Goal: Task Accomplishment & Management: Use online tool/utility

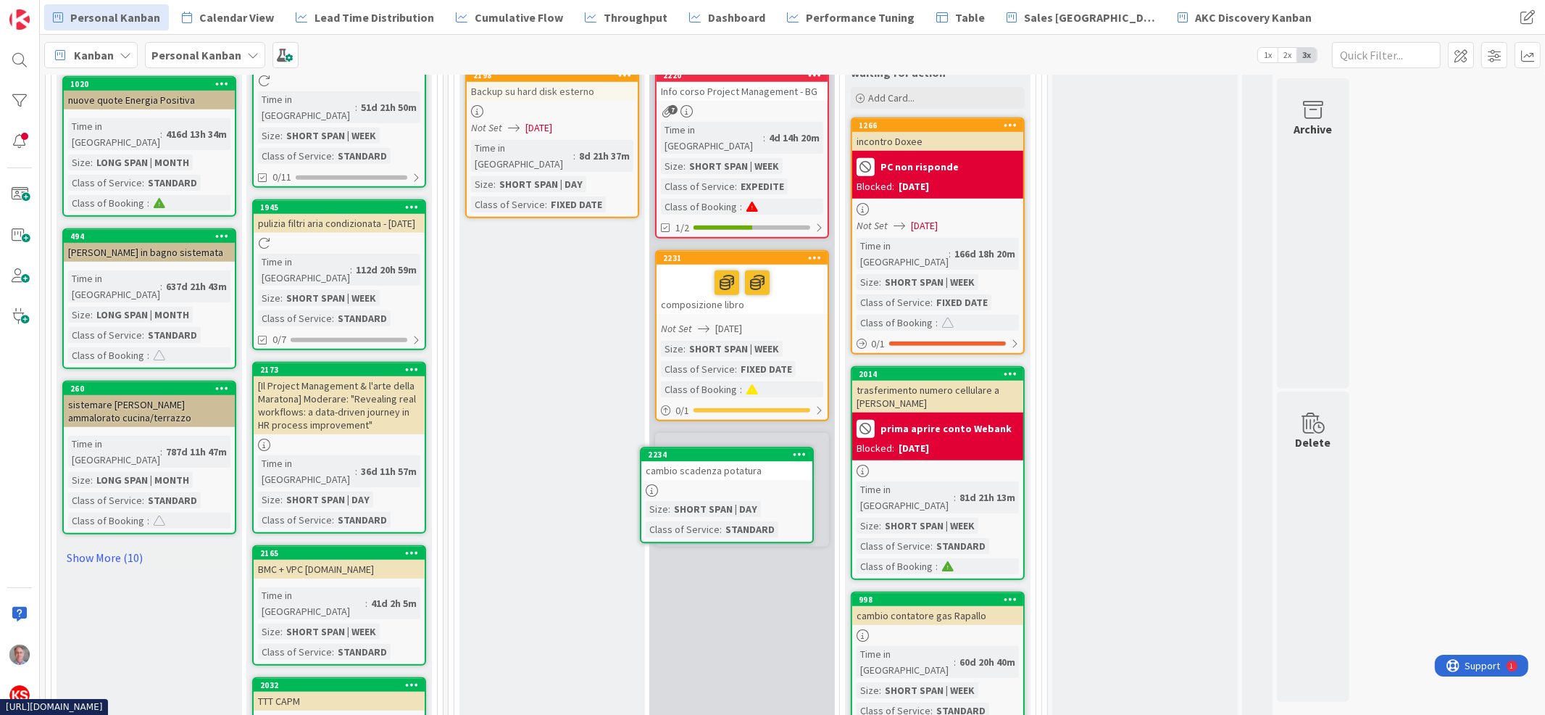
scroll to position [1553, 0]
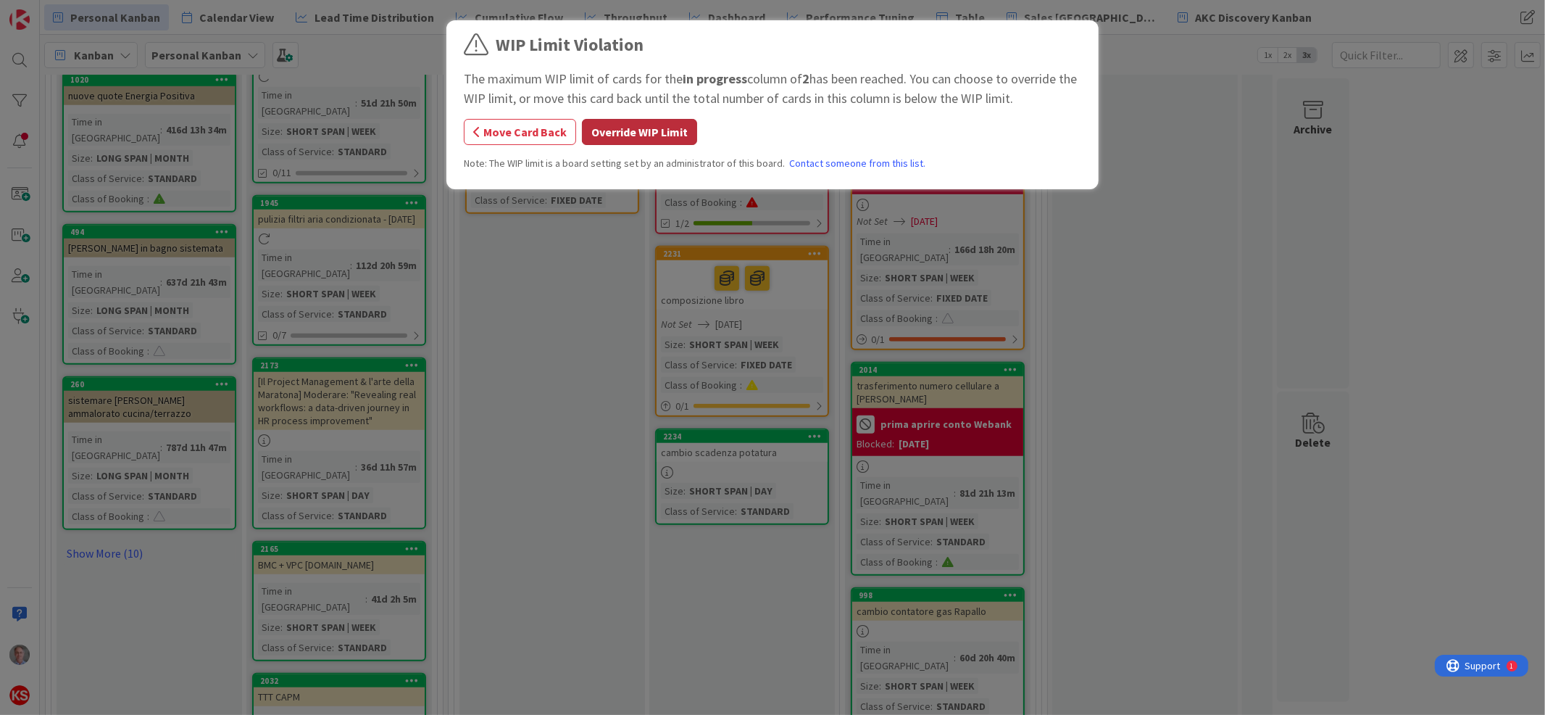
click at [662, 137] on button "Override WIP Limit" at bounding box center [639, 132] width 115 height 26
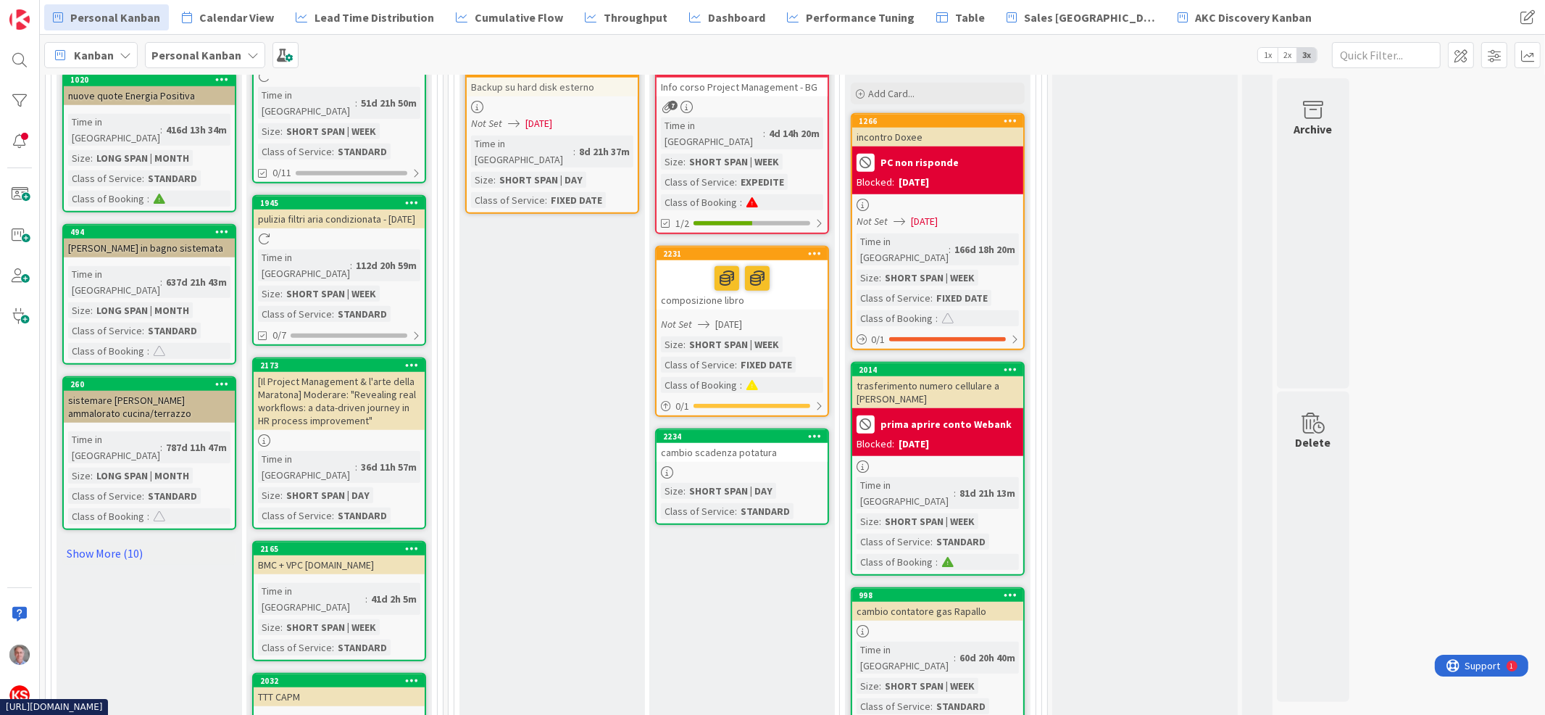
click at [773, 443] on div "cambio scadenza potatura" at bounding box center [742, 452] width 171 height 19
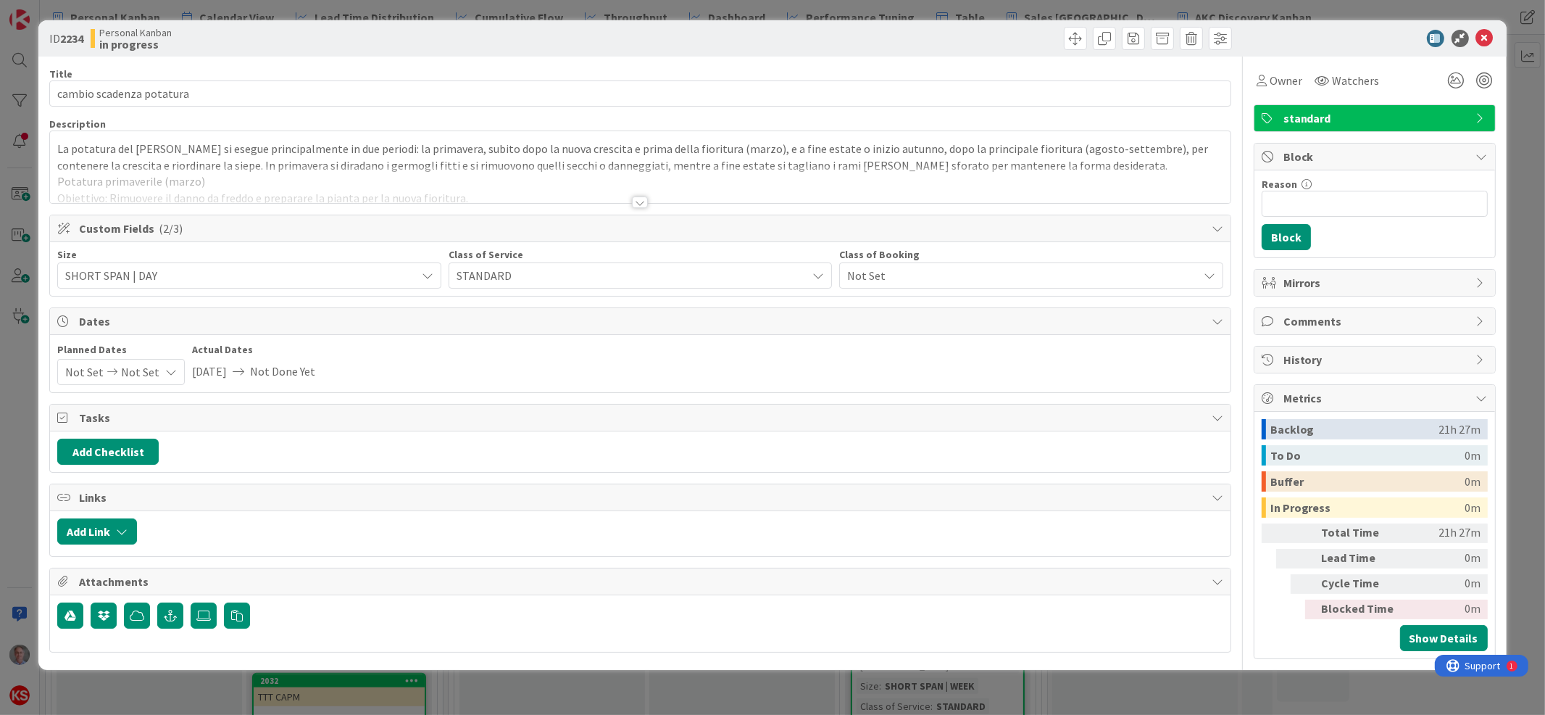
click at [644, 201] on div at bounding box center [640, 202] width 16 height 12
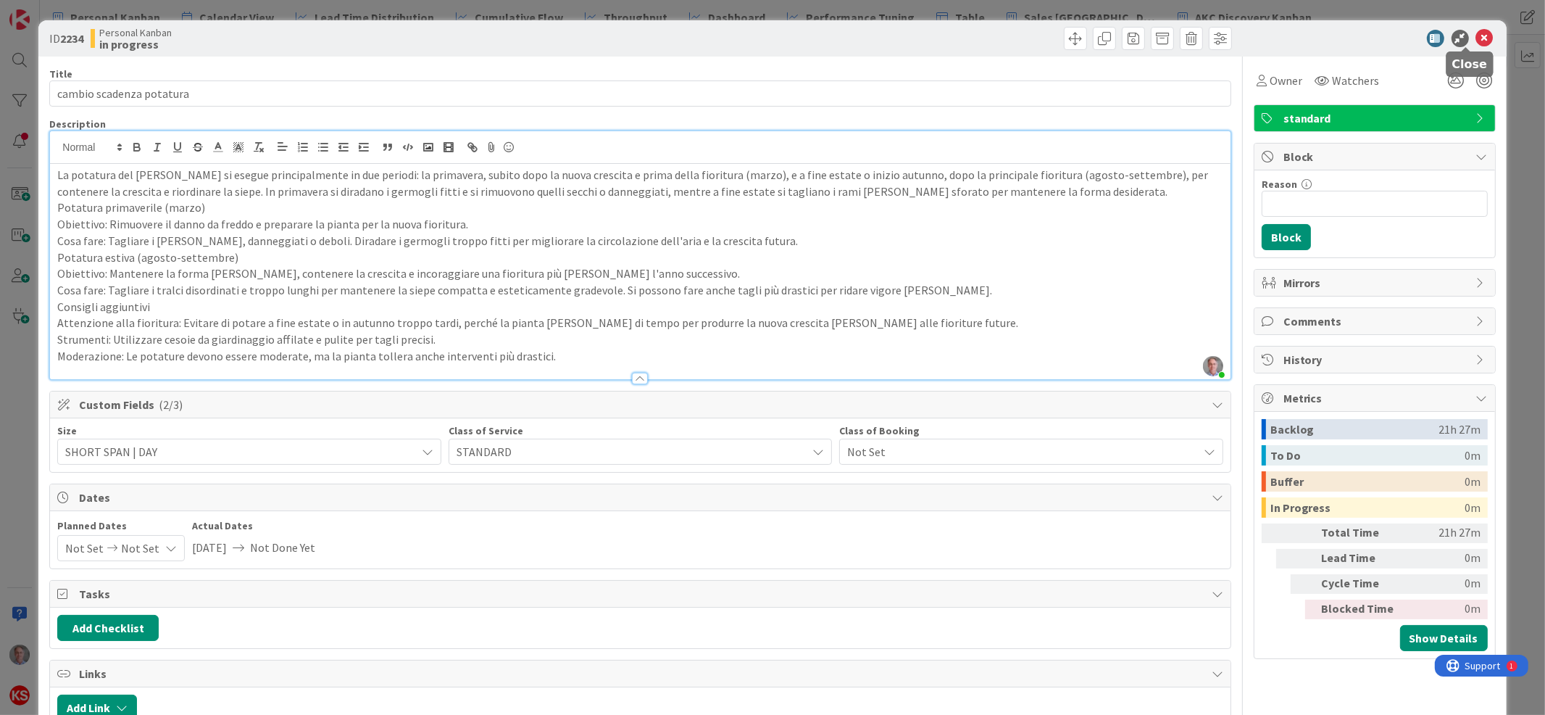
click at [1476, 40] on icon at bounding box center [1484, 38] width 17 height 17
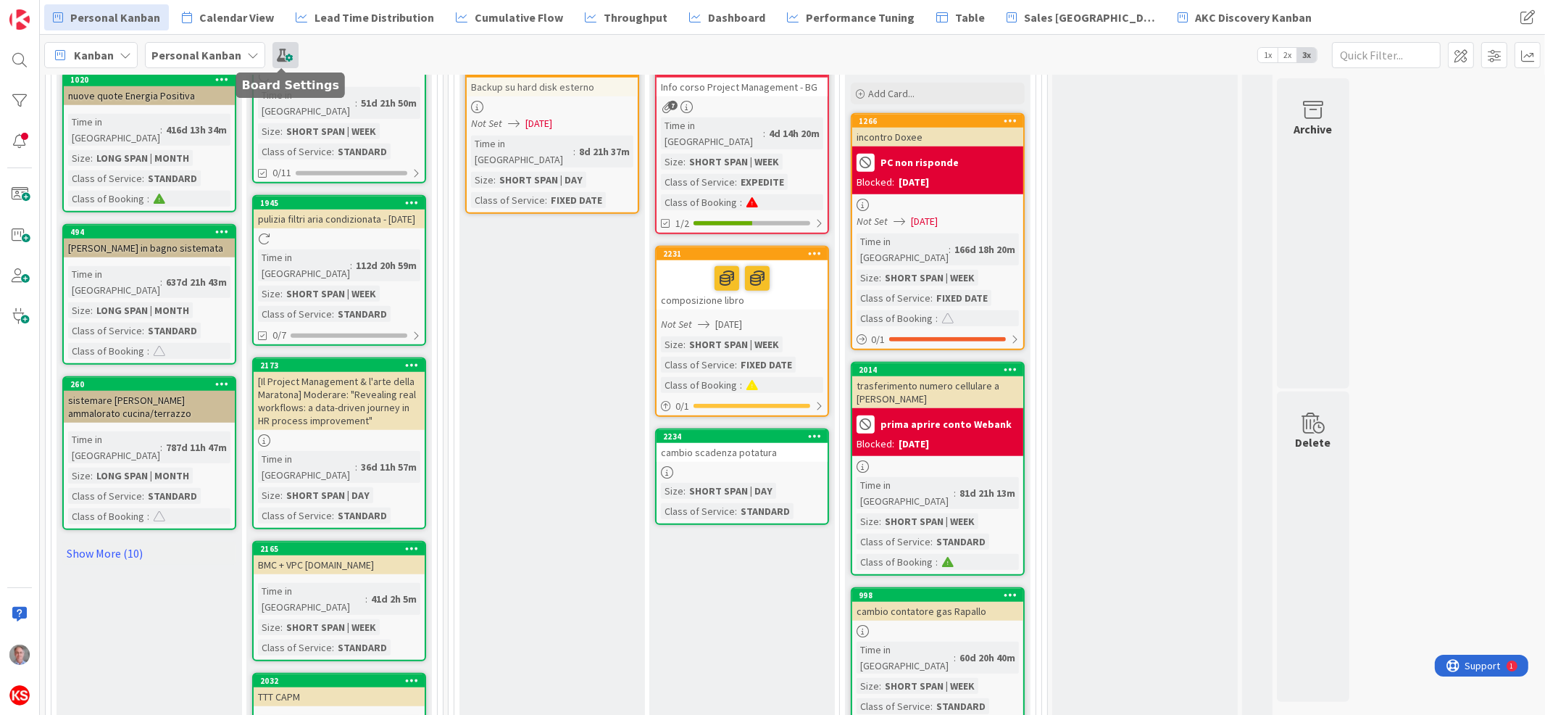
click at [282, 54] on span at bounding box center [286, 55] width 26 height 26
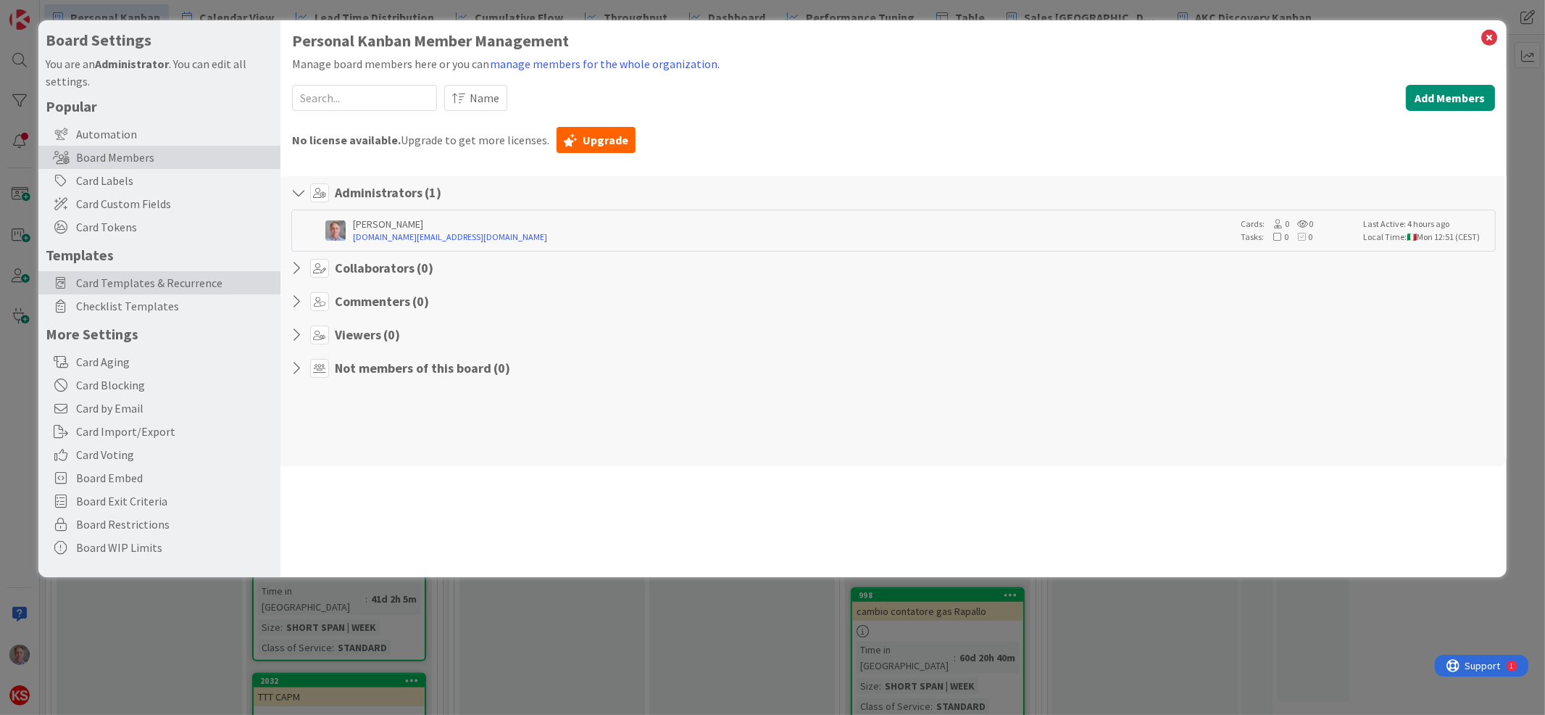
click at [153, 284] on span "Card Templates & Recurrence" at bounding box center [174, 282] width 197 height 17
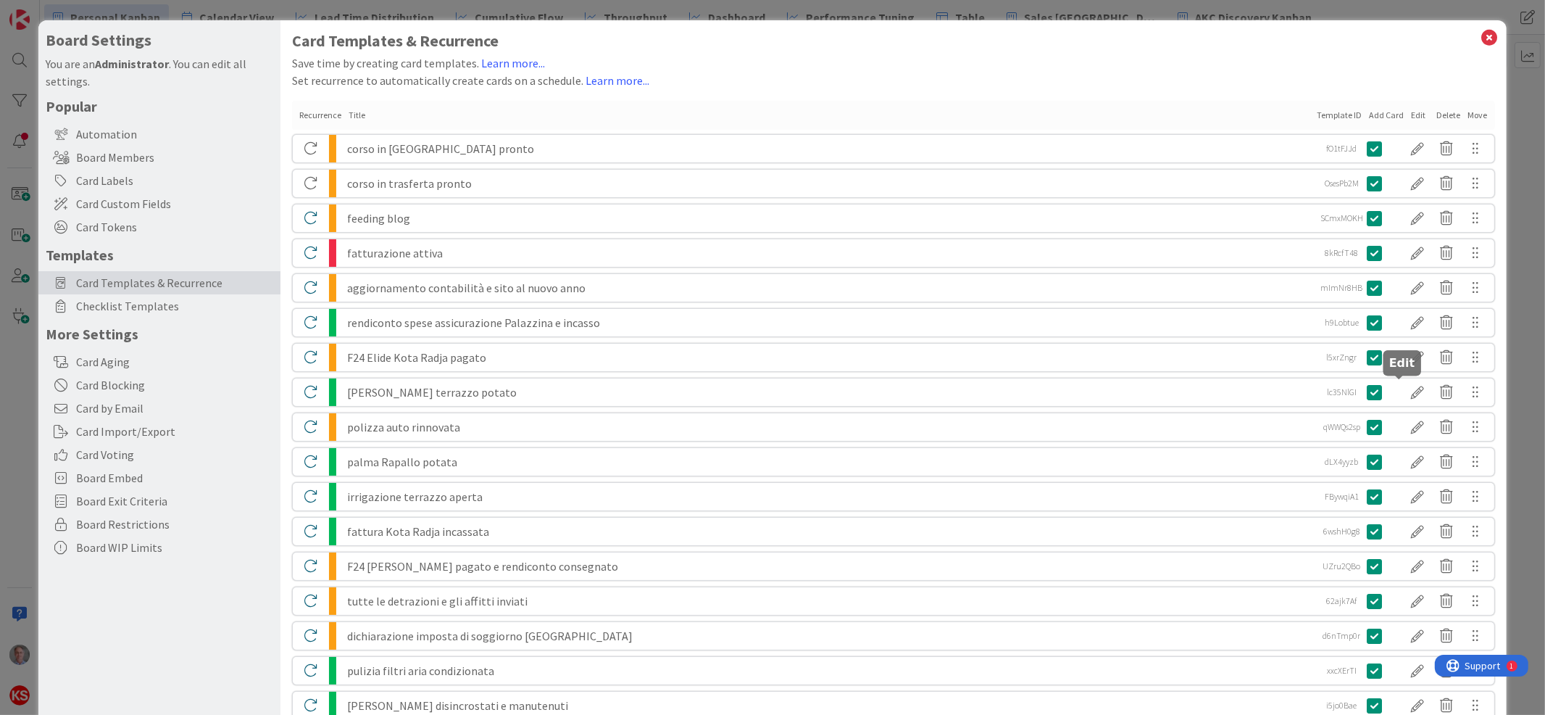
click at [1404, 395] on div at bounding box center [1418, 392] width 29 height 25
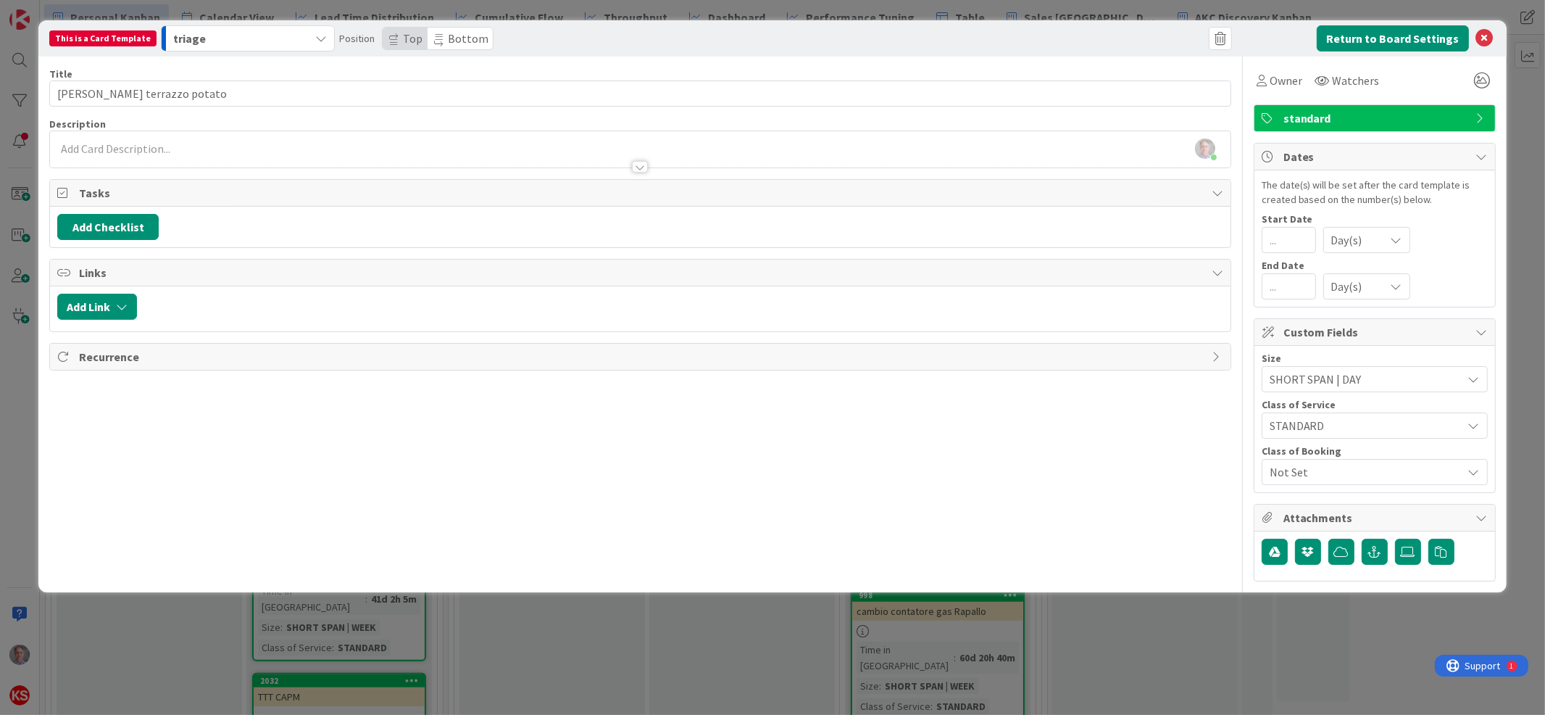
click at [1206, 360] on div "Recurrence" at bounding box center [640, 357] width 1180 height 26
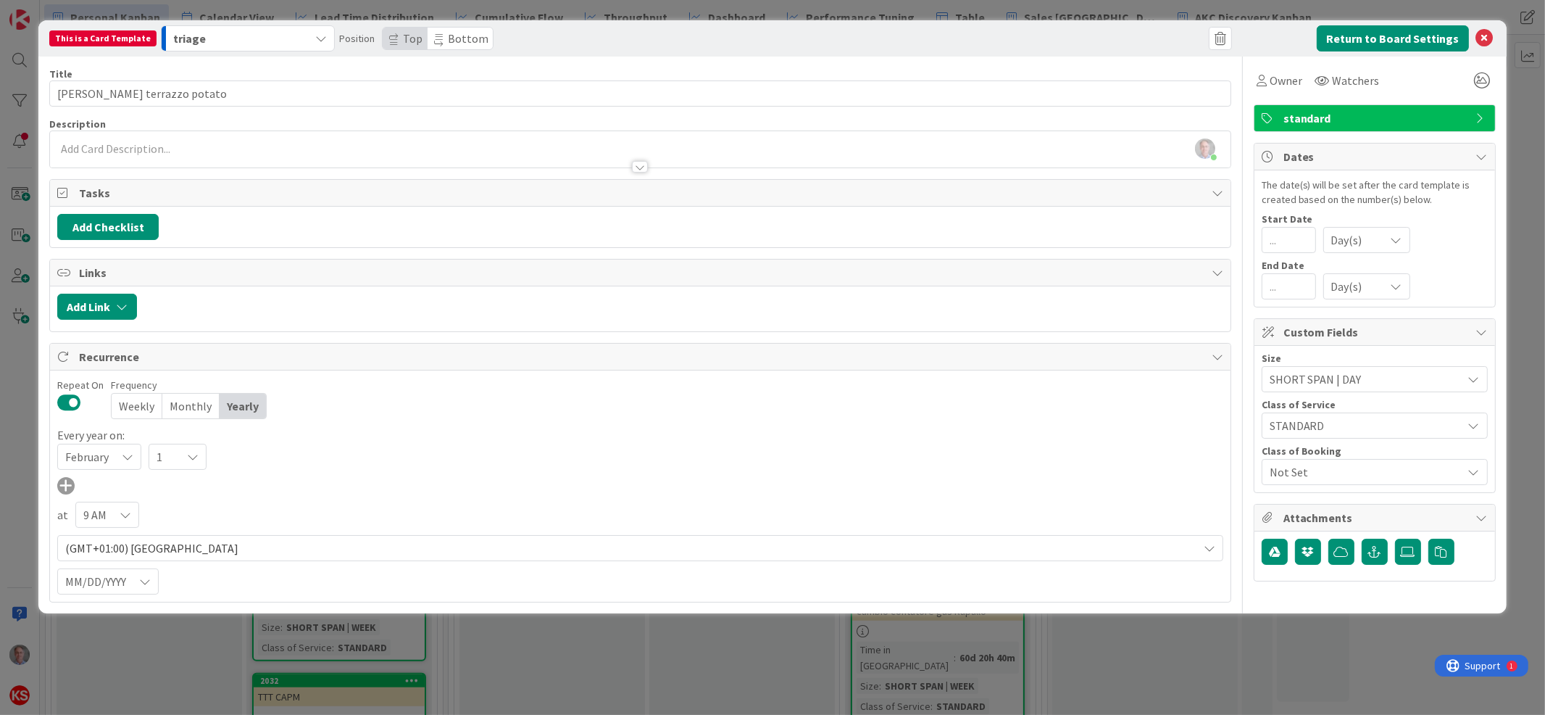
click at [125, 462] on icon at bounding box center [128, 457] width 12 height 12
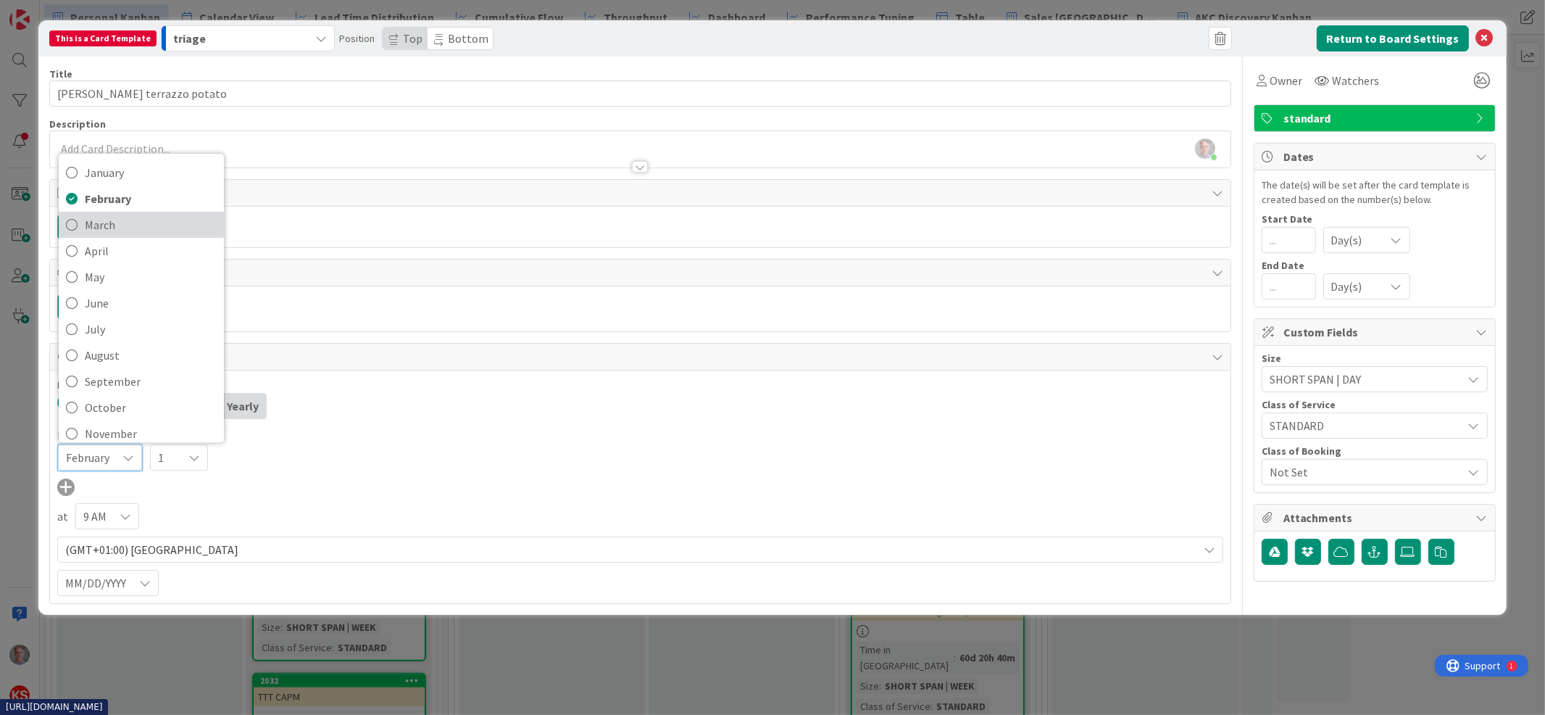
click at [162, 216] on span "March" at bounding box center [151, 225] width 132 height 22
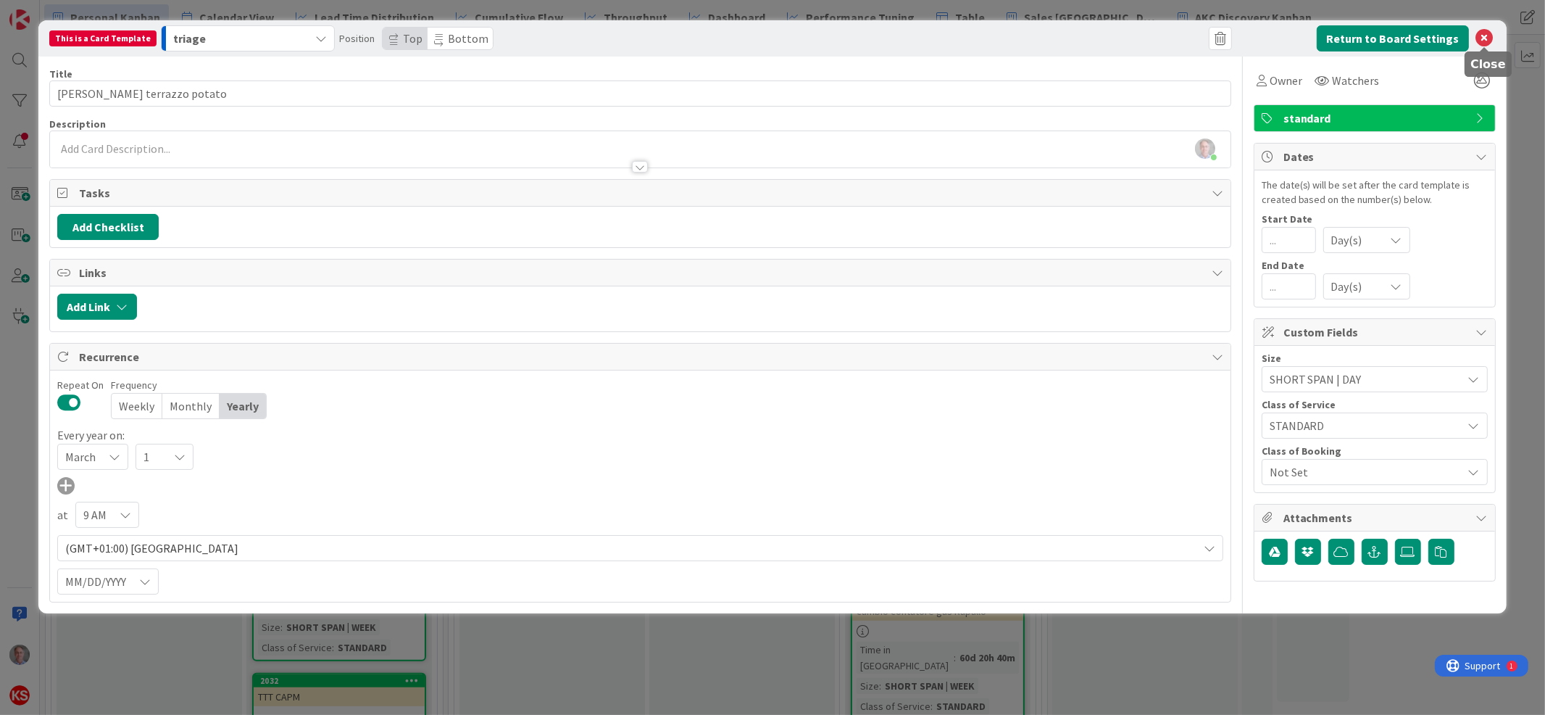
click at [1483, 38] on icon at bounding box center [1484, 38] width 17 height 17
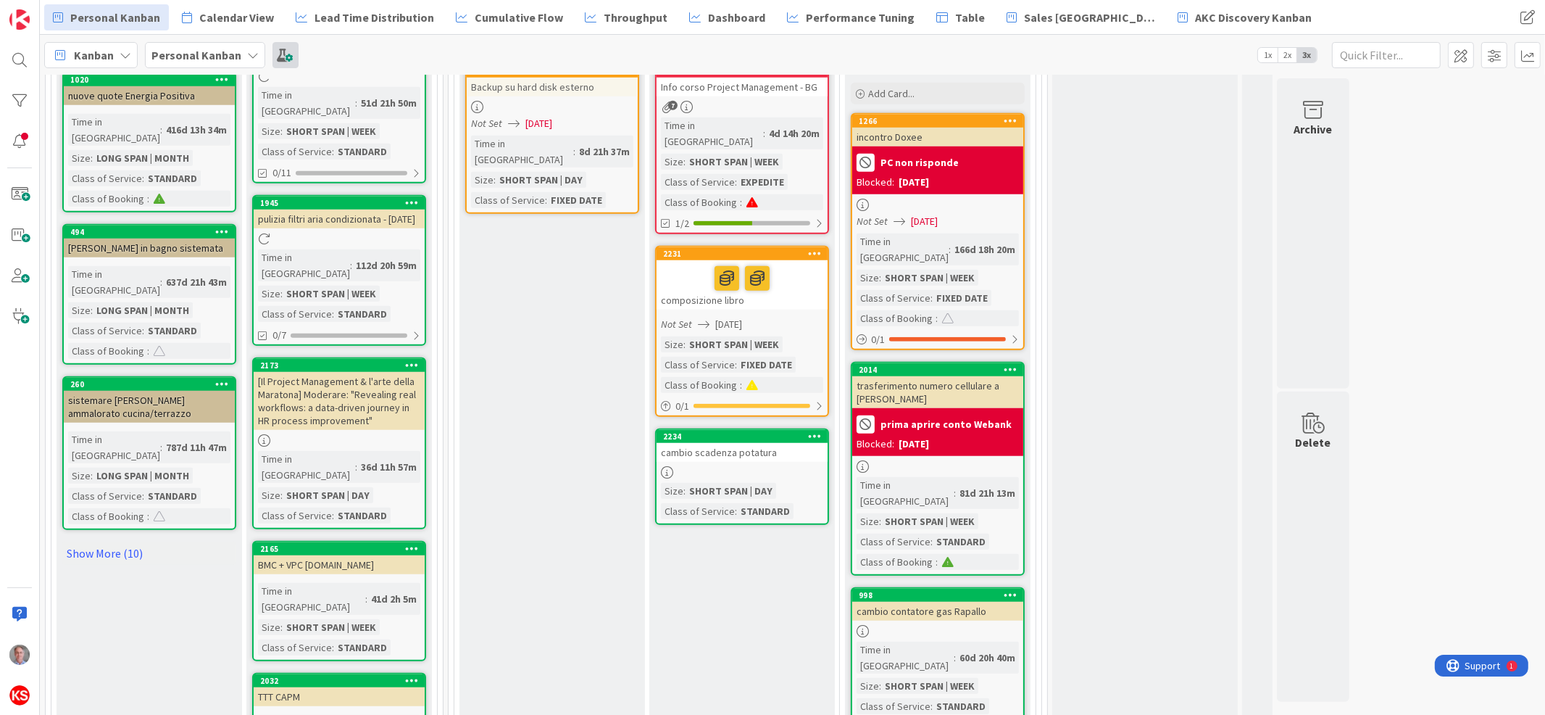
click at [287, 52] on span at bounding box center [286, 55] width 26 height 26
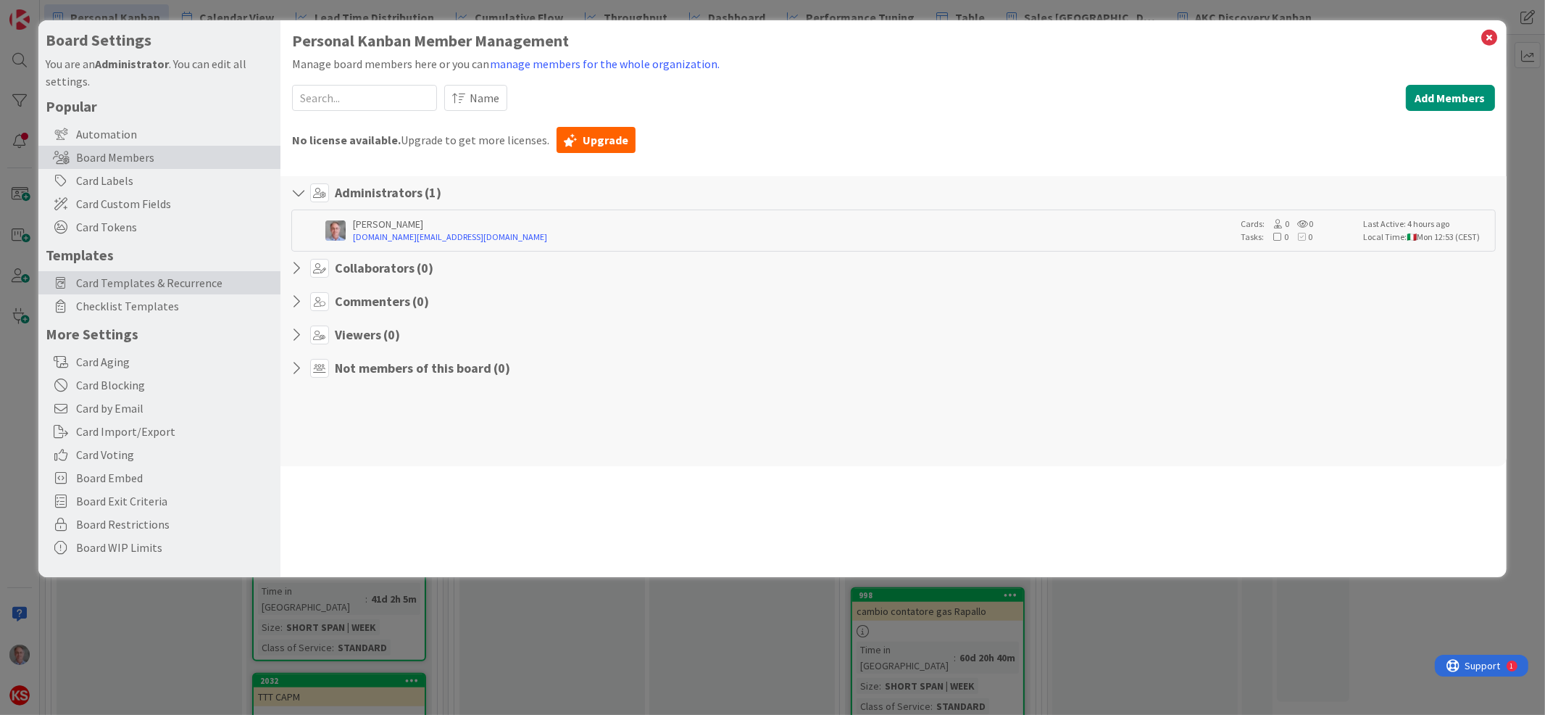
click at [136, 278] on span "Card Templates & Recurrence" at bounding box center [174, 282] width 197 height 17
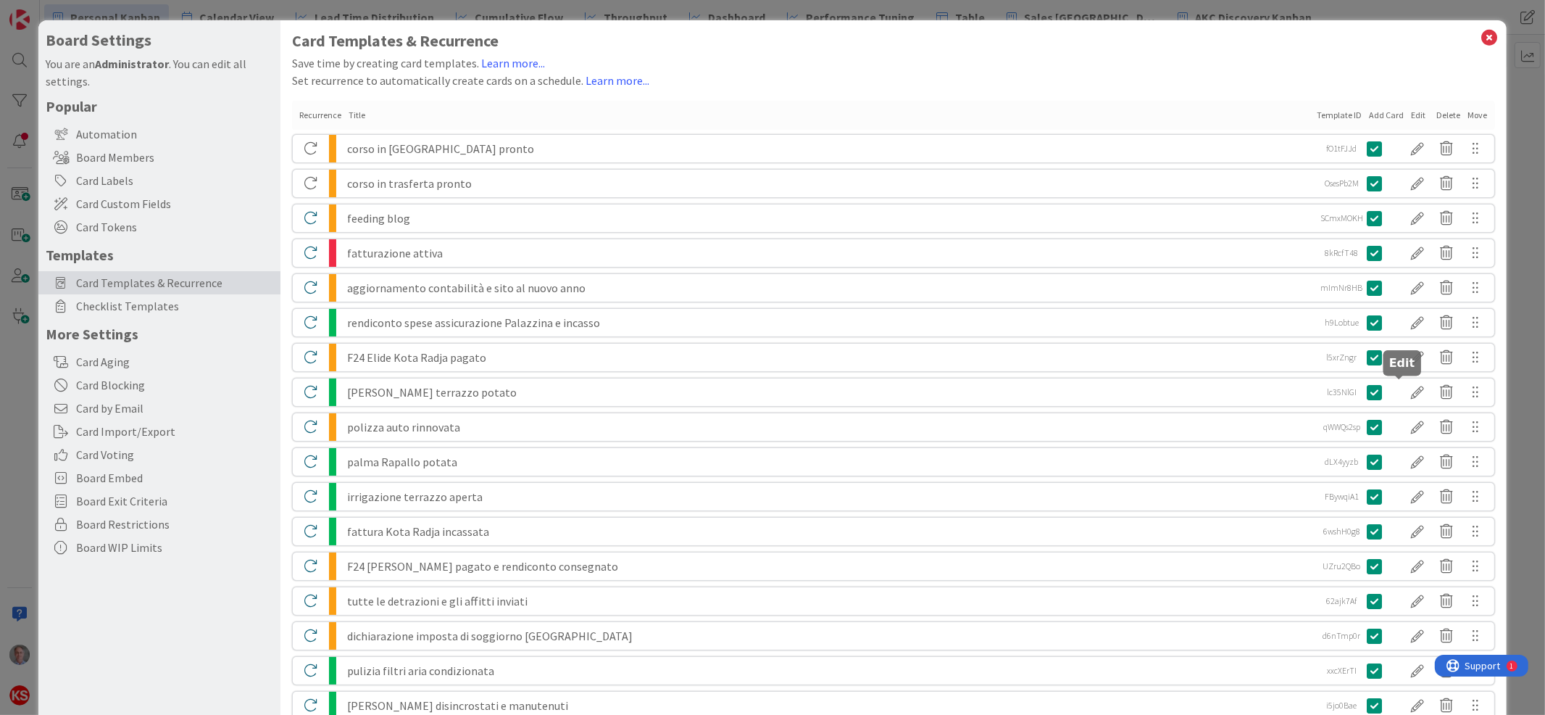
click at [1404, 385] on div at bounding box center [1418, 392] width 29 height 25
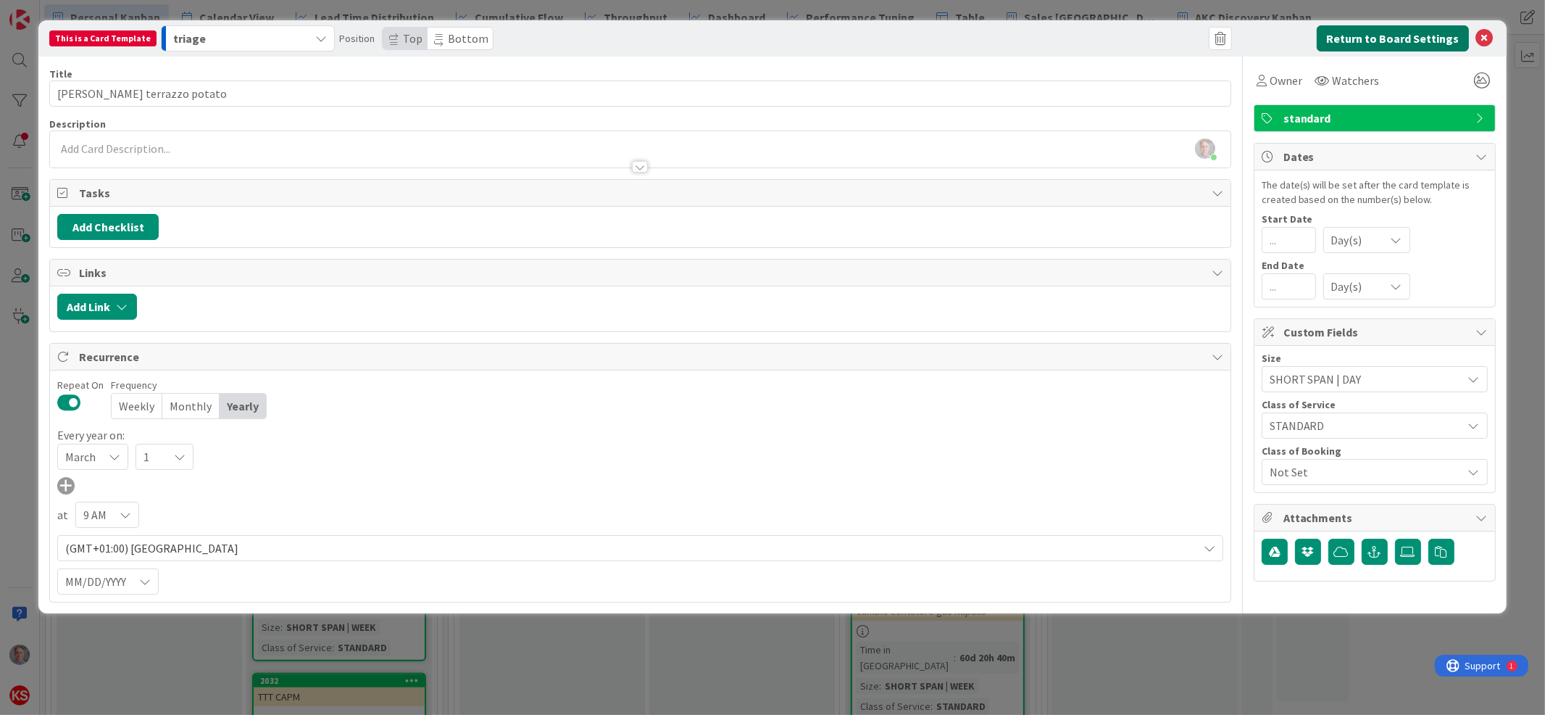
click at [1387, 43] on button "Return to Board Settings" at bounding box center [1393, 38] width 152 height 26
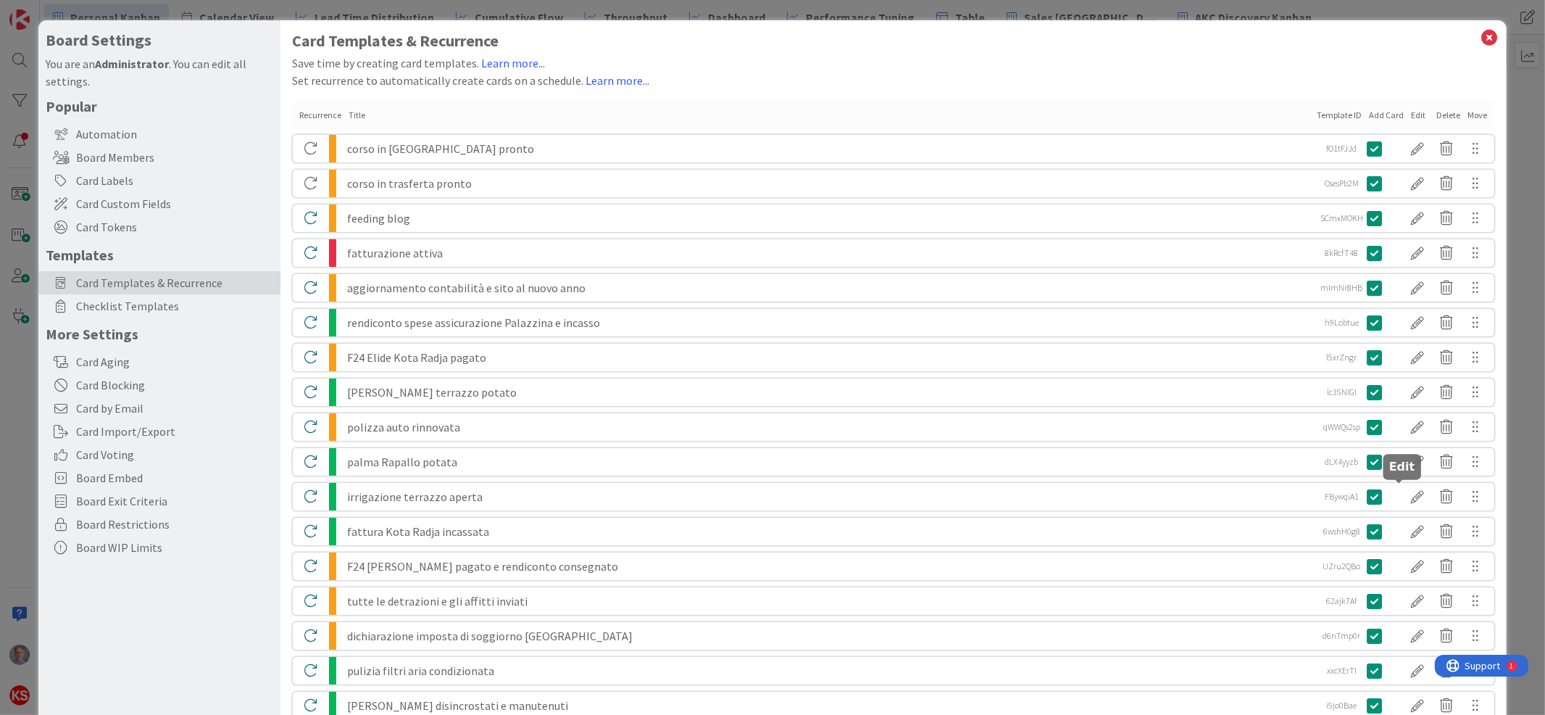
click at [1404, 496] on div at bounding box center [1418, 496] width 29 height 25
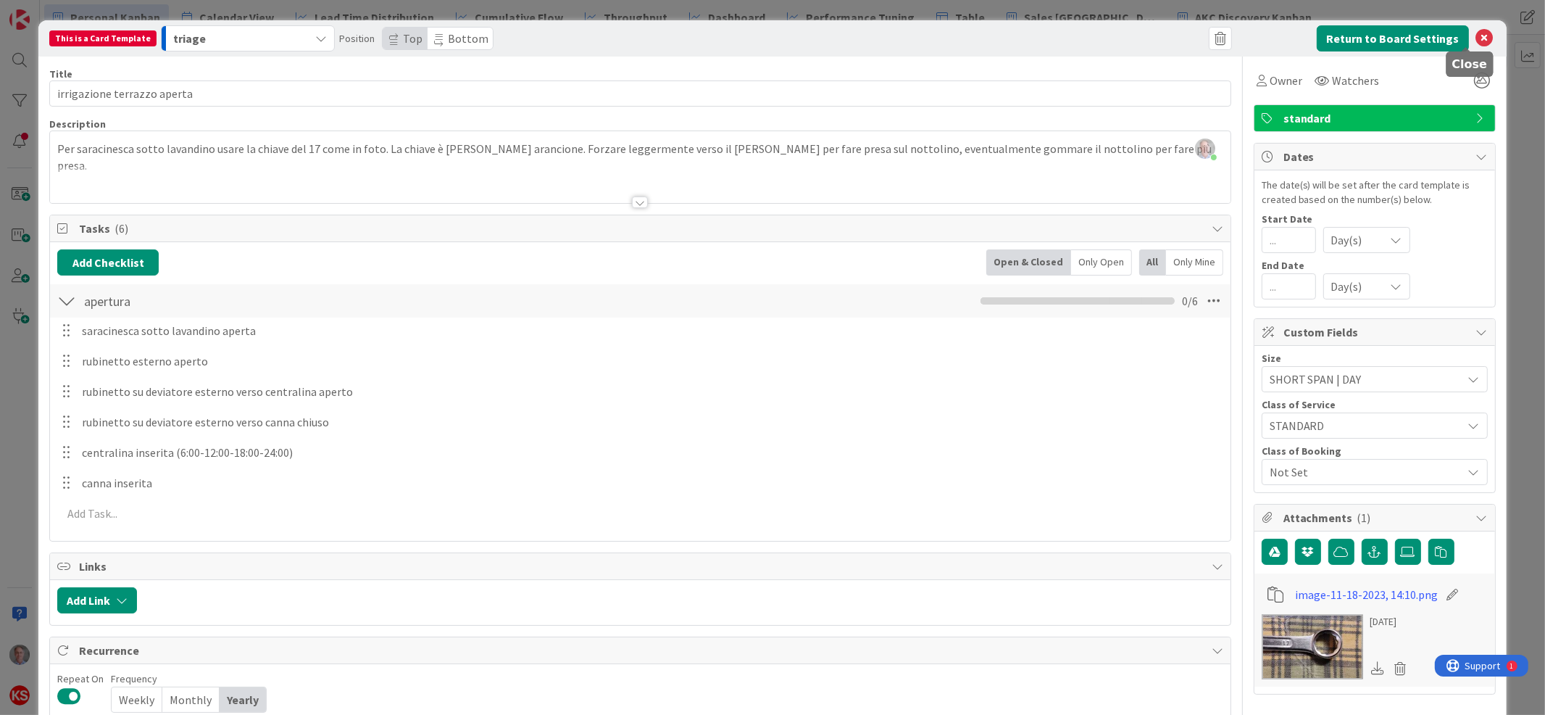
click at [1476, 35] on icon at bounding box center [1484, 38] width 17 height 17
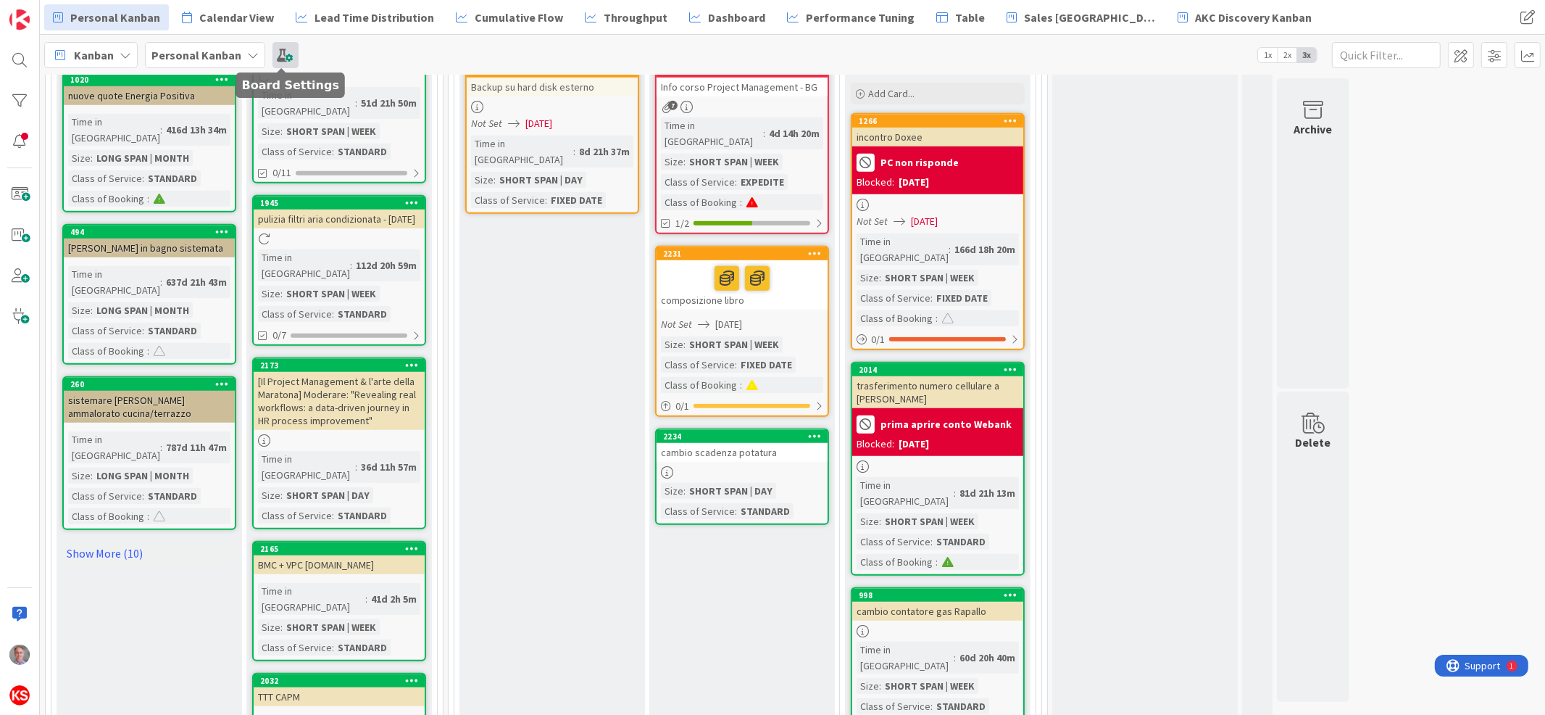
click at [278, 61] on span at bounding box center [286, 55] width 26 height 26
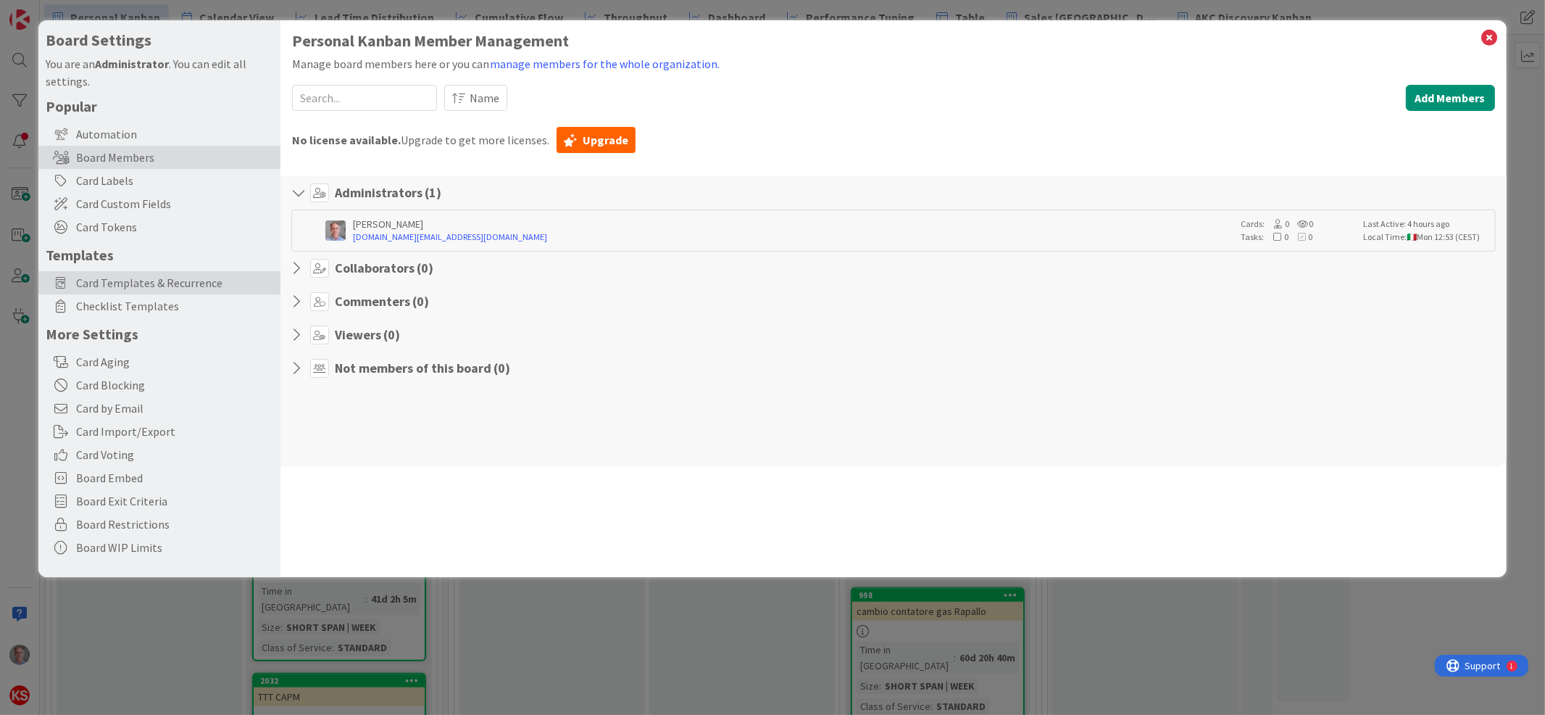
click at [162, 283] on span "Card Templates & Recurrence" at bounding box center [174, 282] width 197 height 17
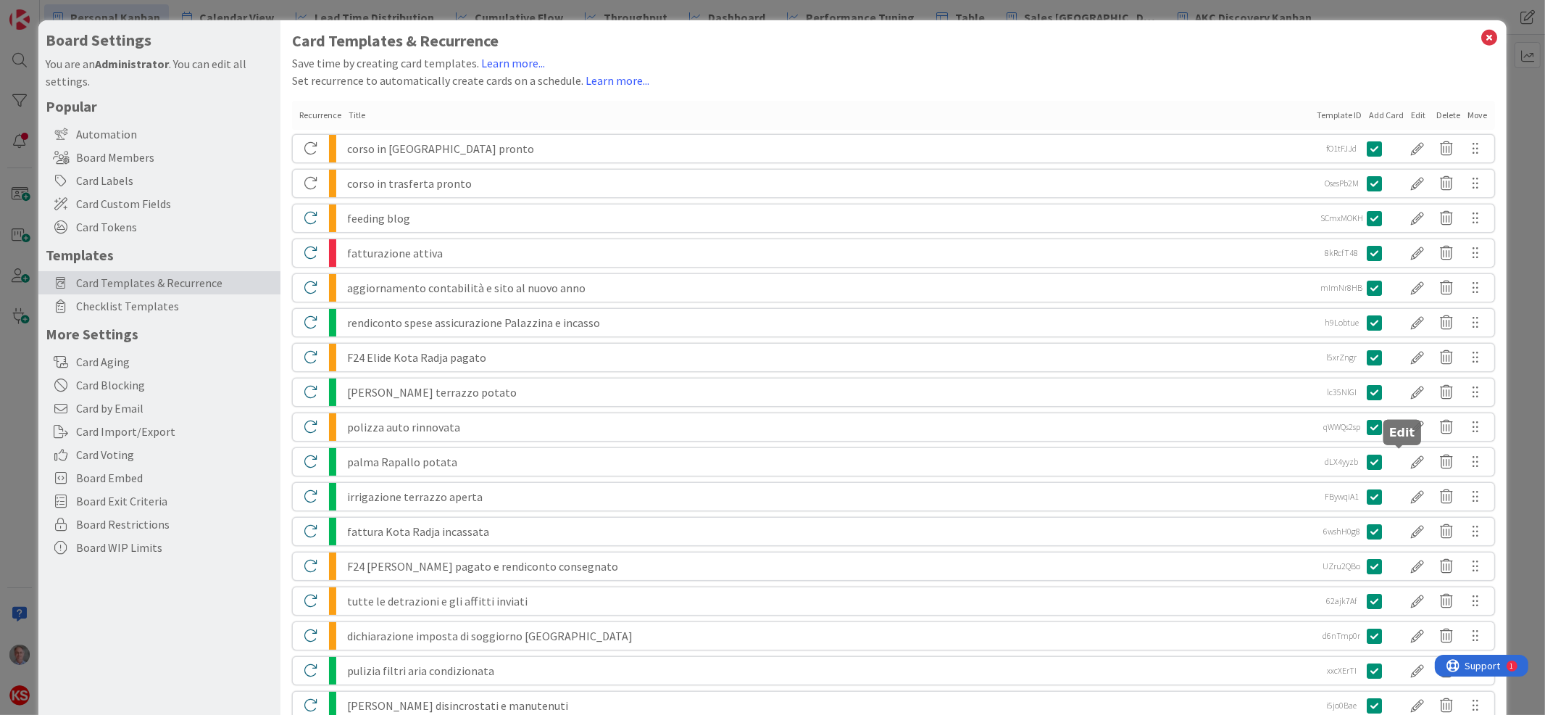
click at [1404, 461] on div at bounding box center [1418, 461] width 29 height 25
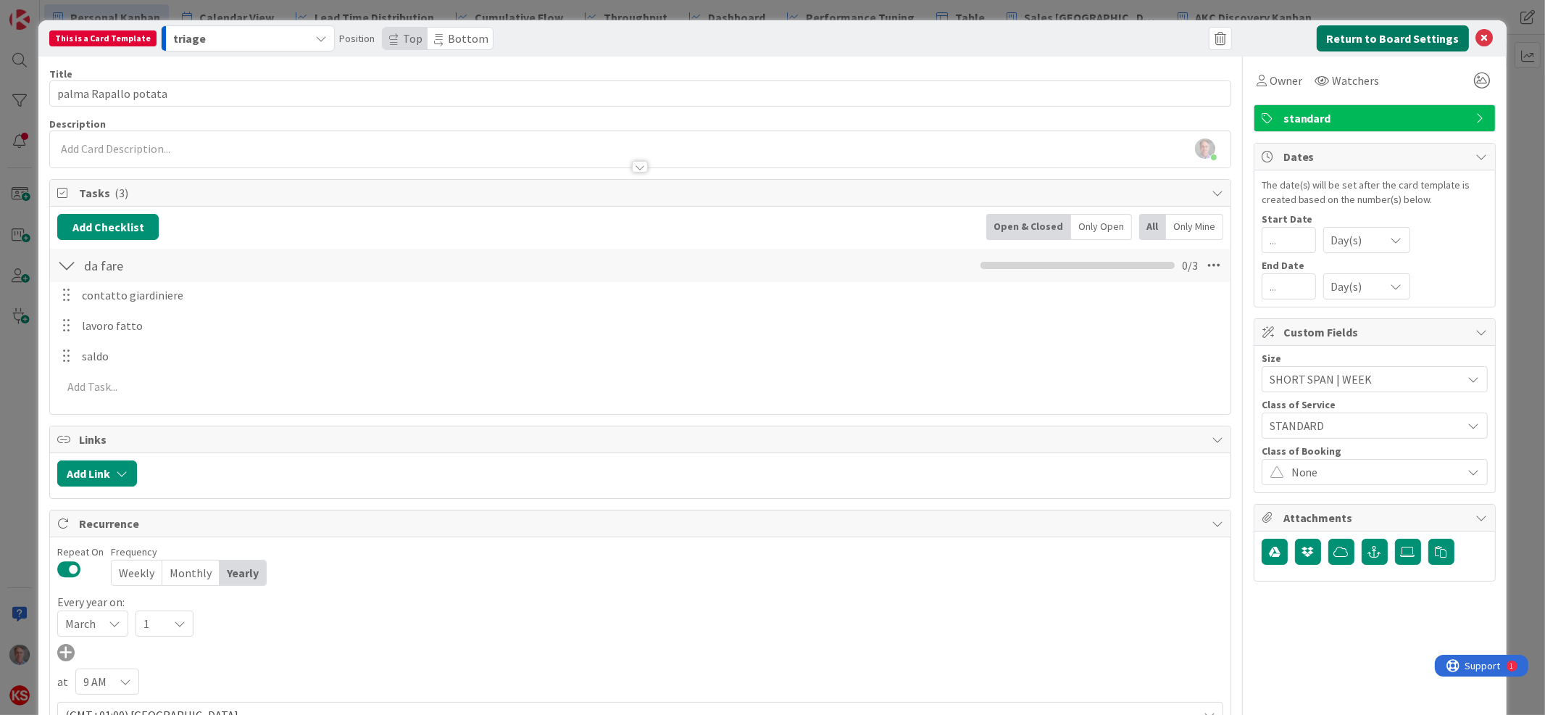
click at [1362, 38] on button "Return to Board Settings" at bounding box center [1393, 38] width 152 height 26
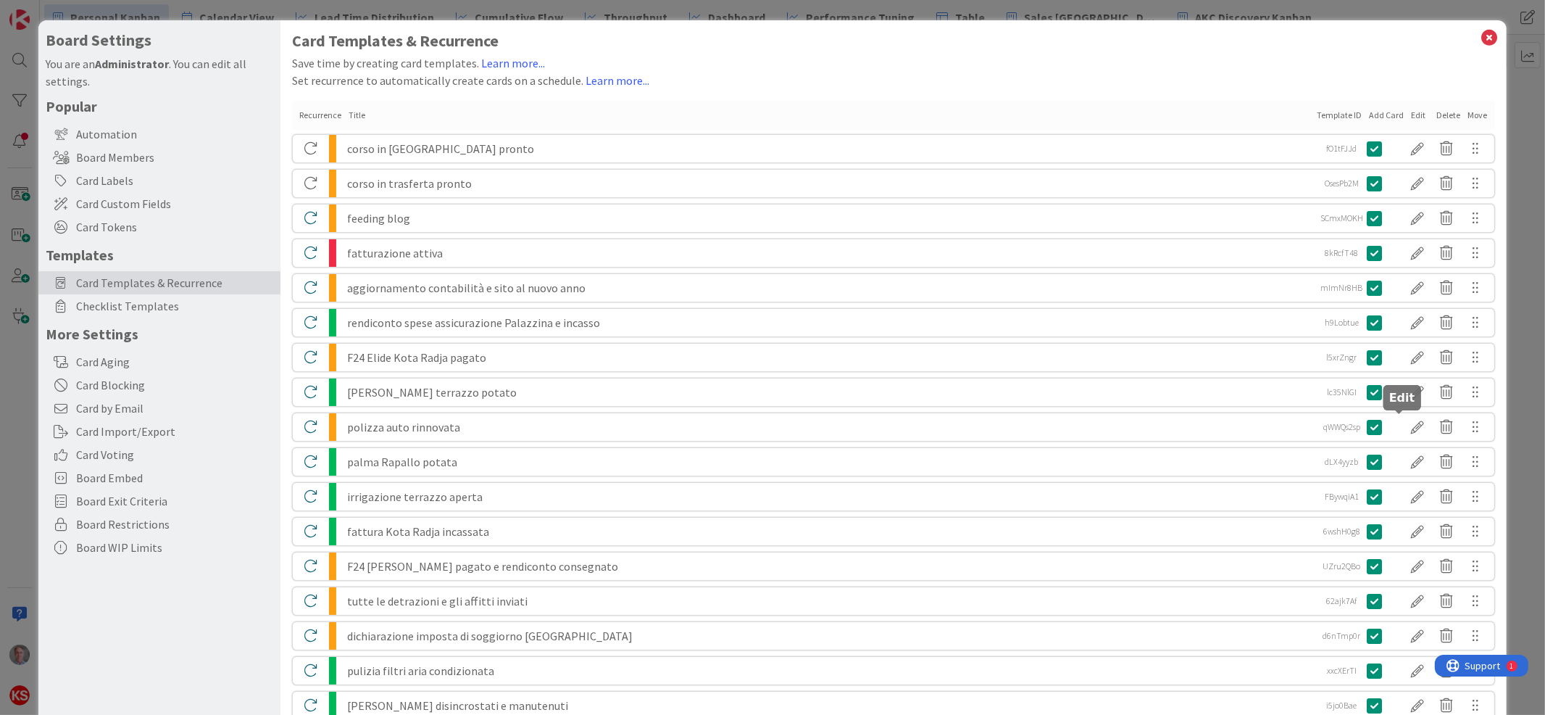
click at [1404, 426] on div at bounding box center [1418, 427] width 29 height 25
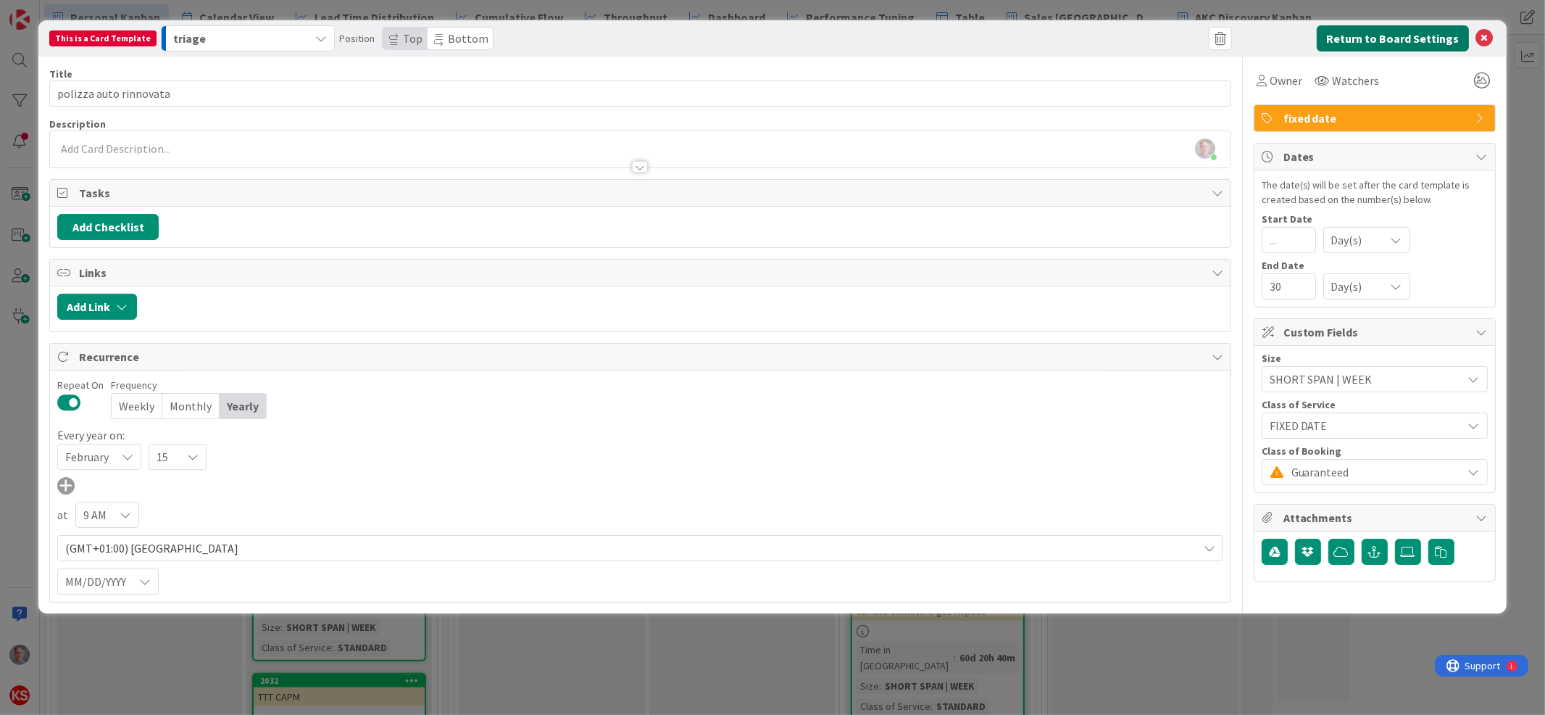
click at [1404, 33] on button "Return to Board Settings" at bounding box center [1393, 38] width 152 height 26
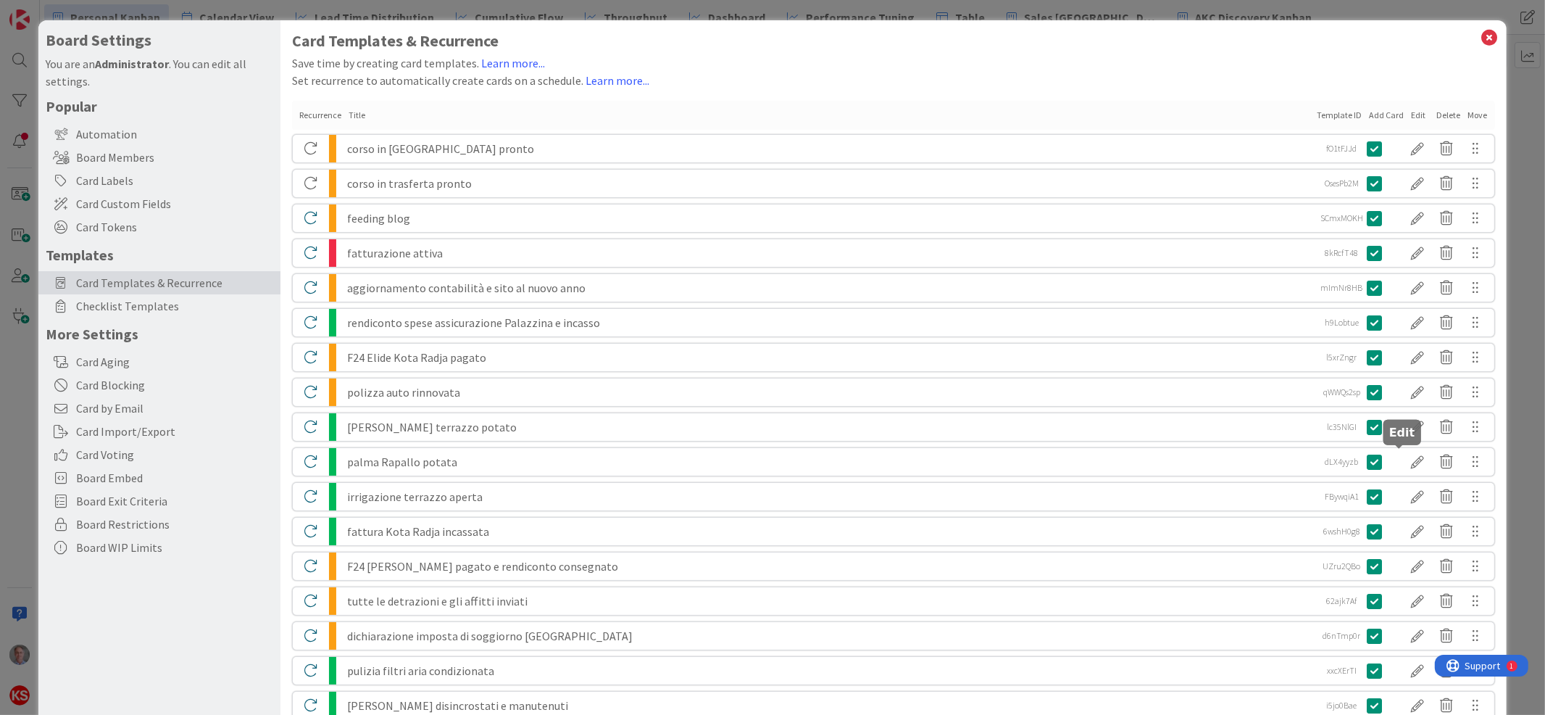
click at [1404, 462] on div at bounding box center [1418, 461] width 29 height 25
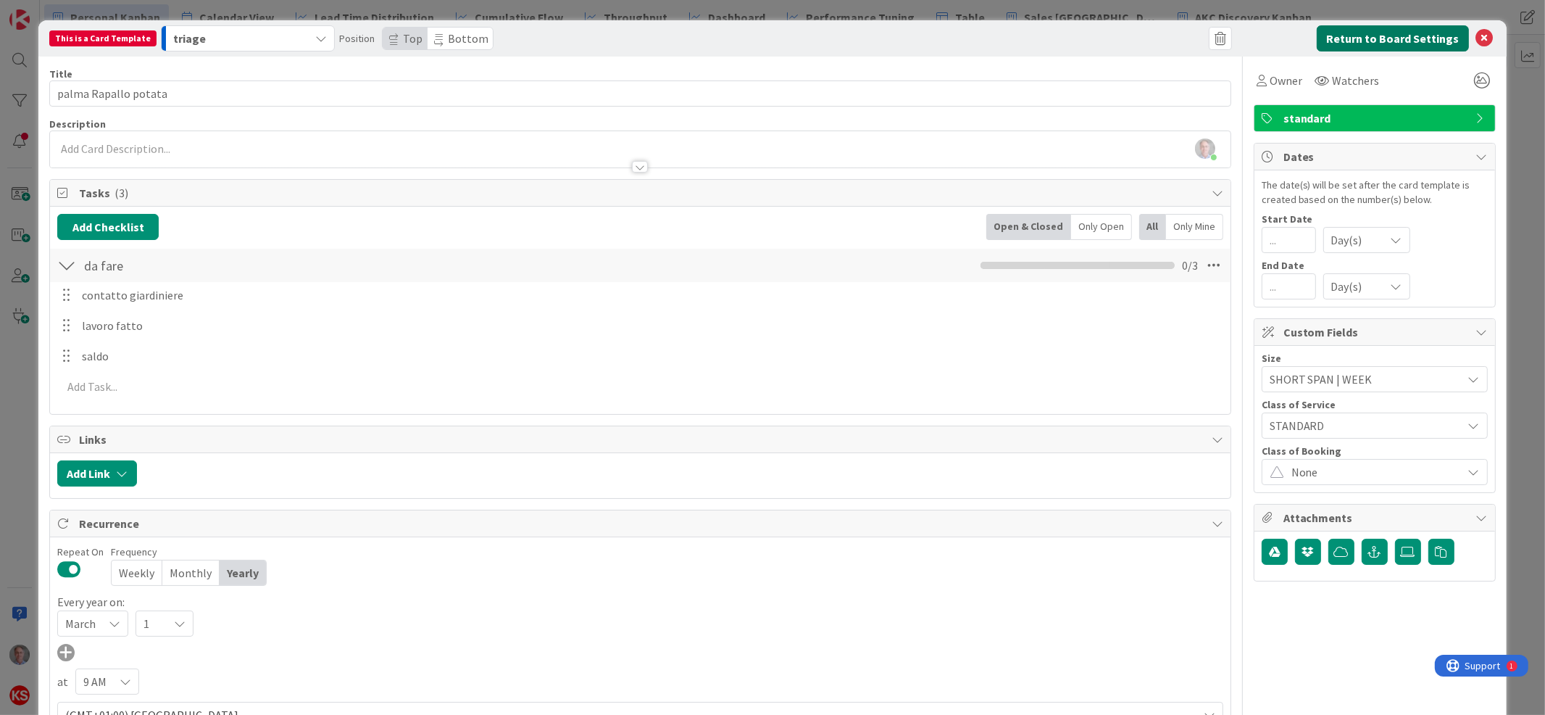
click at [1346, 33] on button "Return to Board Settings" at bounding box center [1393, 38] width 152 height 26
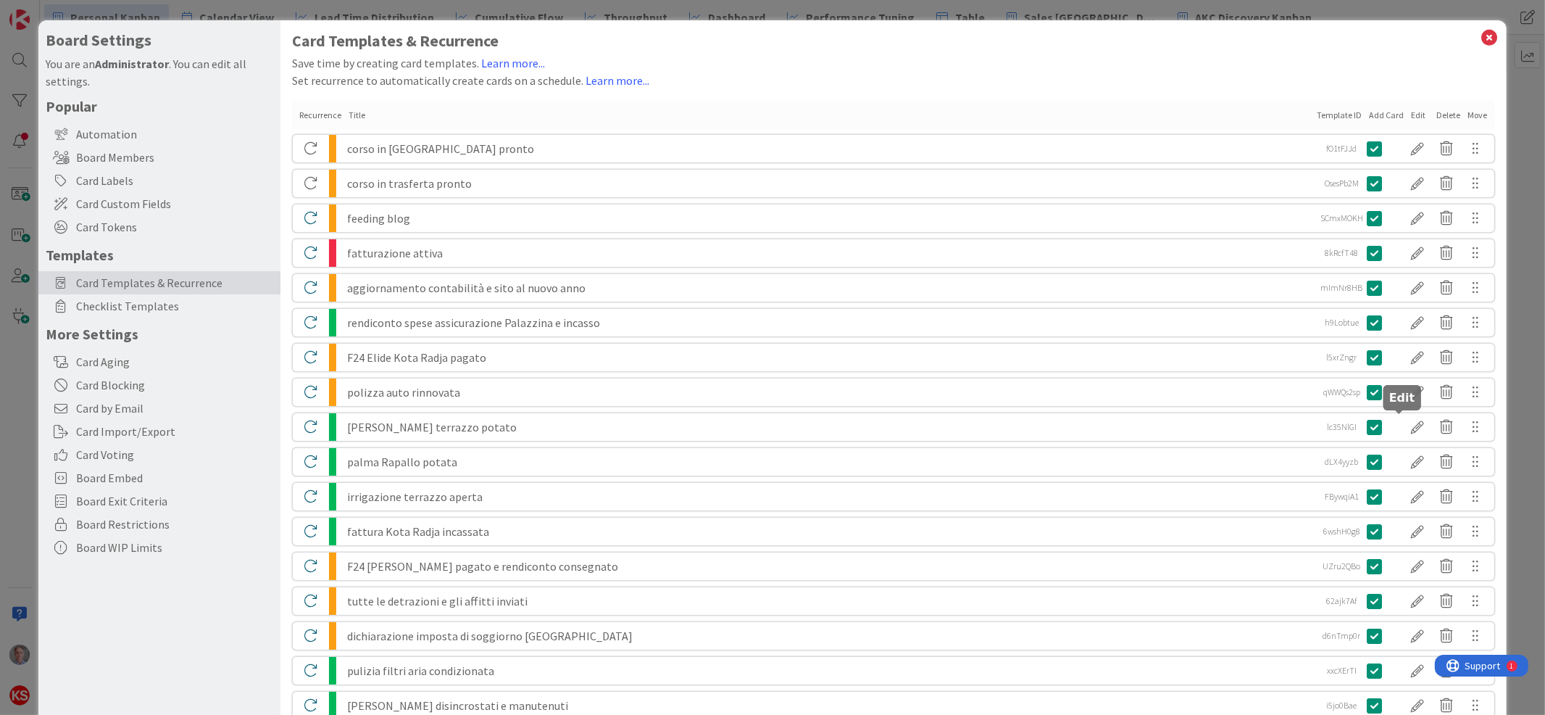
click at [1404, 423] on div at bounding box center [1418, 427] width 29 height 25
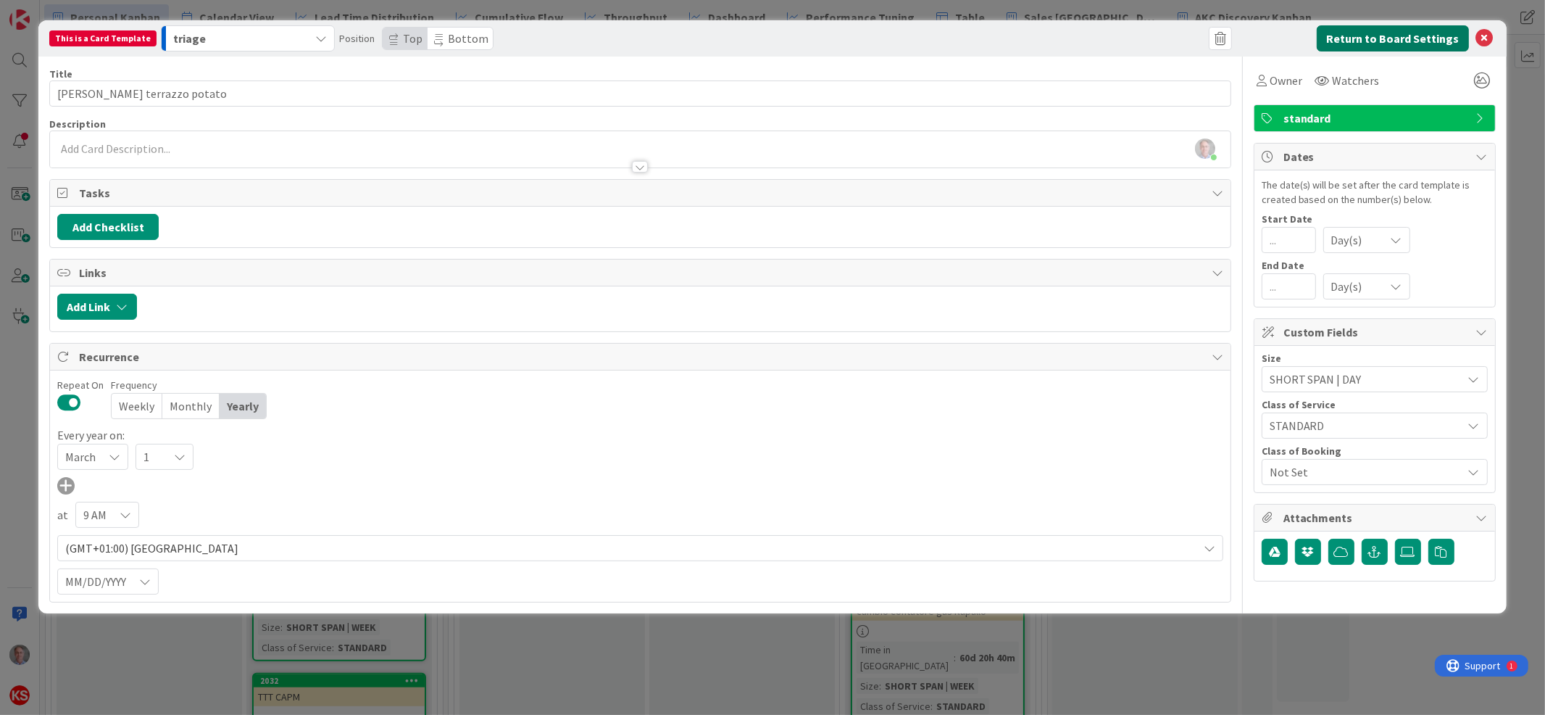
click at [1394, 41] on button "Return to Board Settings" at bounding box center [1393, 38] width 152 height 26
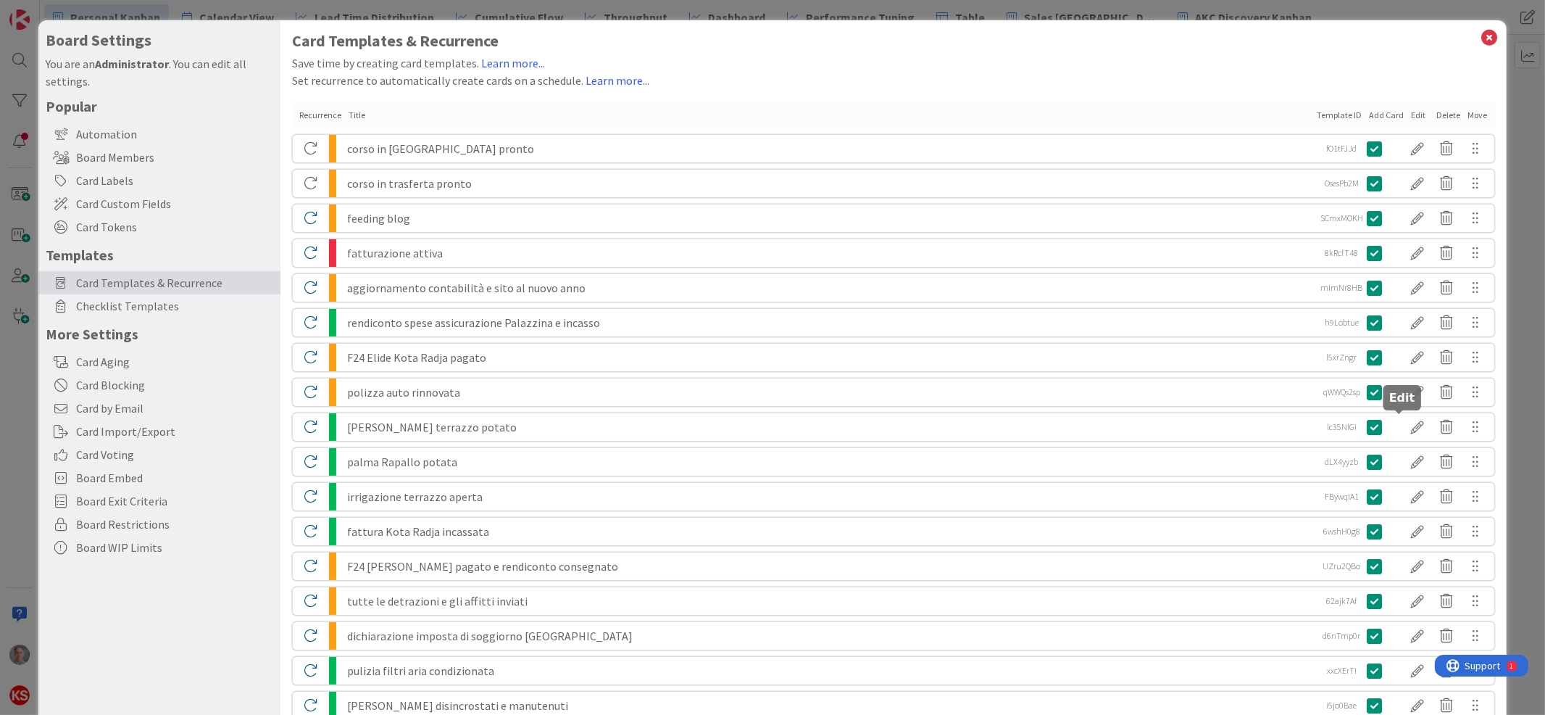
click at [1404, 427] on div at bounding box center [1418, 427] width 29 height 25
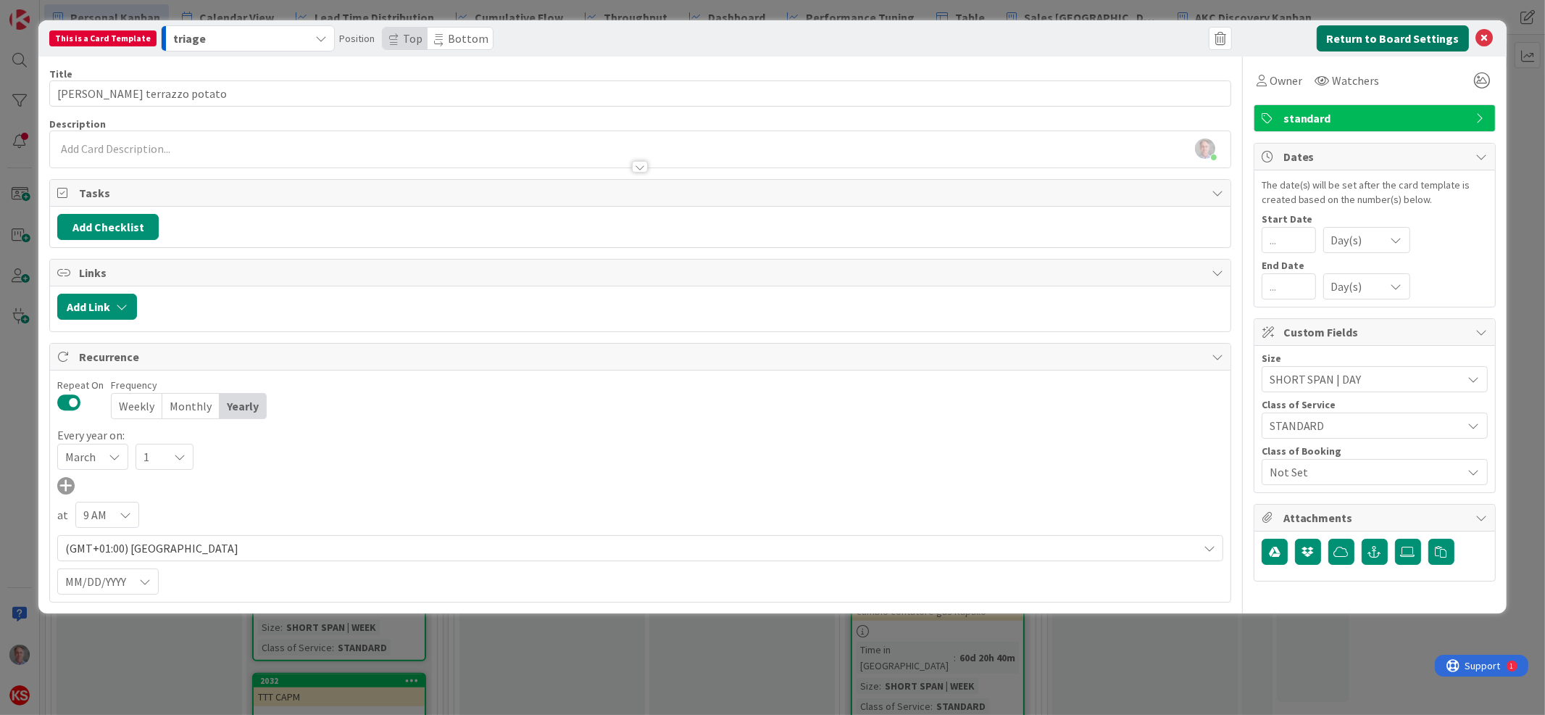
click at [1344, 31] on button "Return to Board Settings" at bounding box center [1393, 38] width 152 height 26
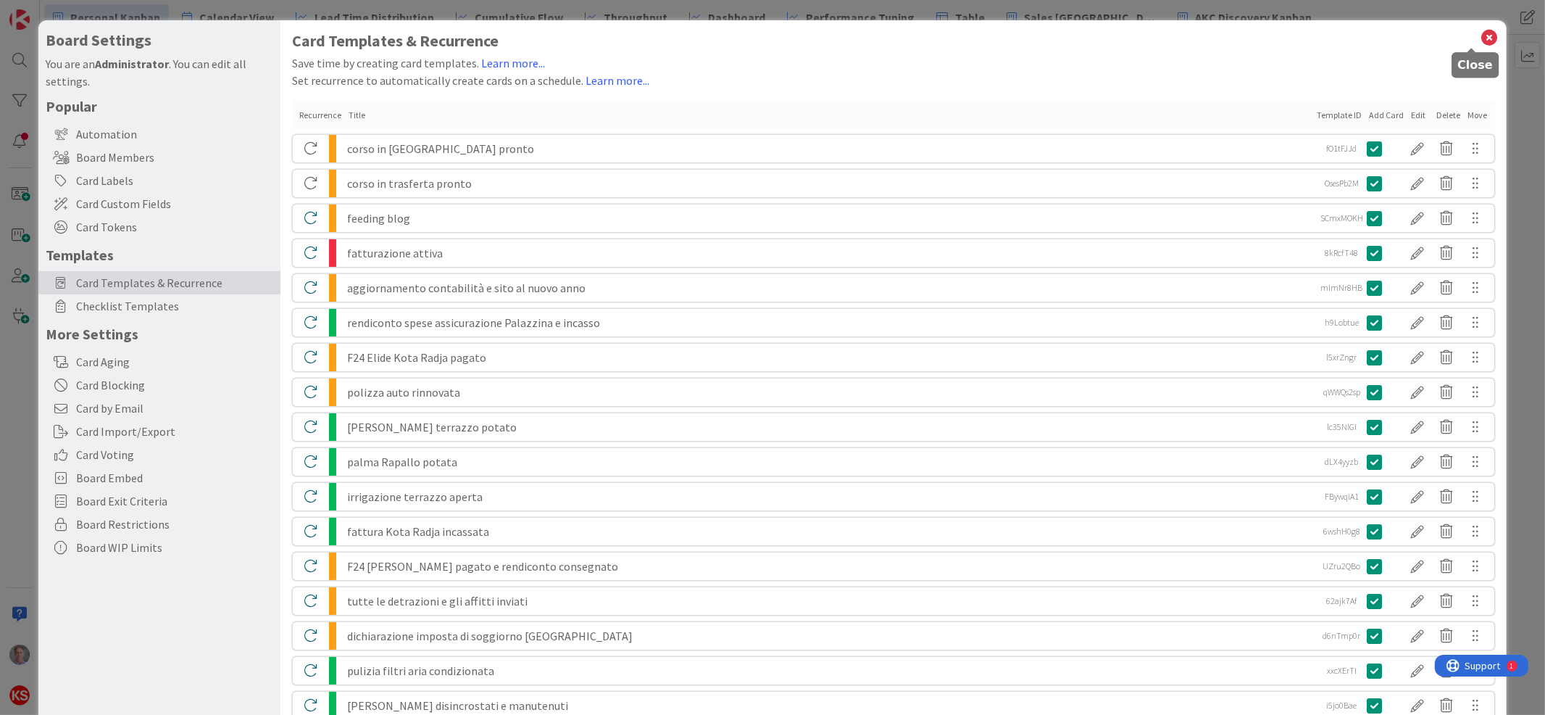
click at [1481, 33] on icon at bounding box center [1490, 38] width 19 height 20
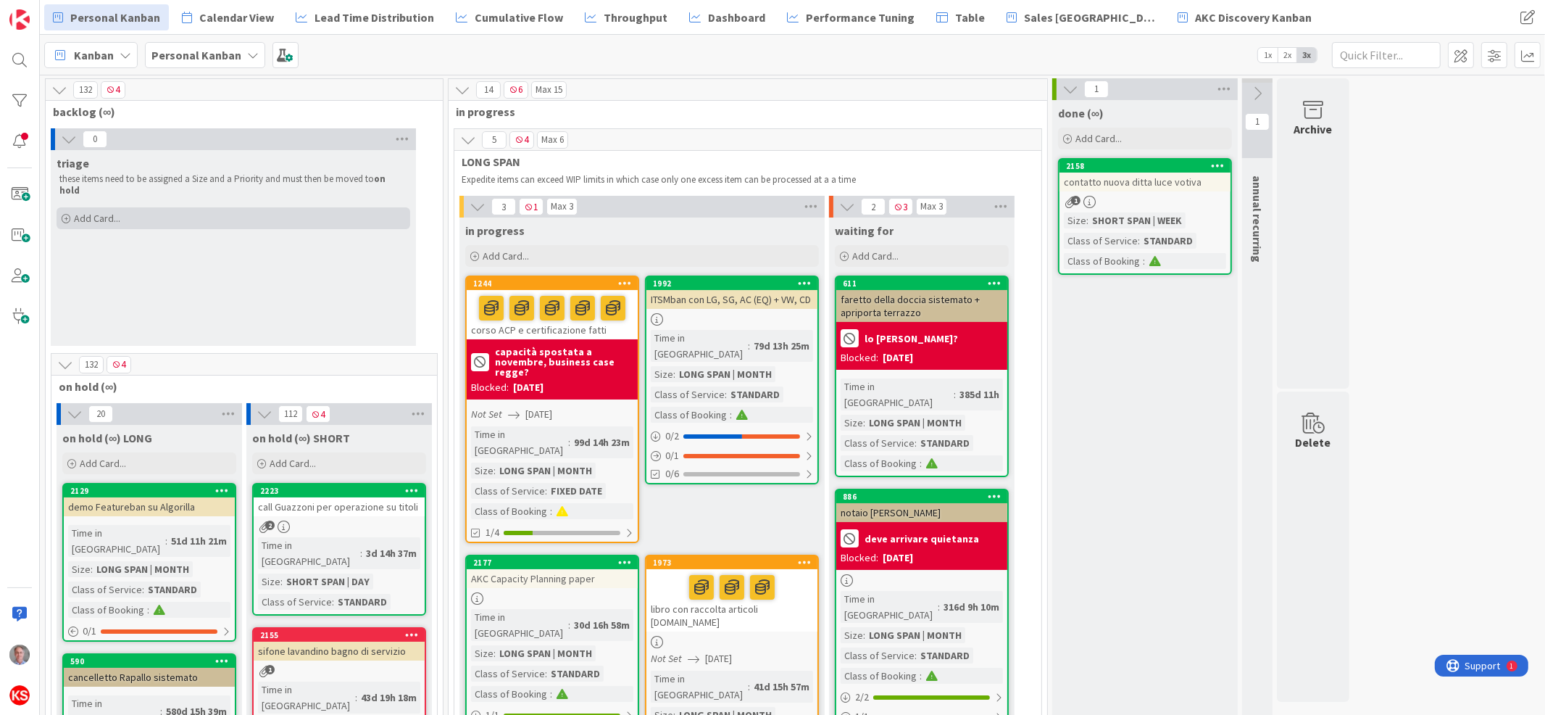
click at [99, 212] on span "Add Card..." at bounding box center [97, 218] width 46 height 13
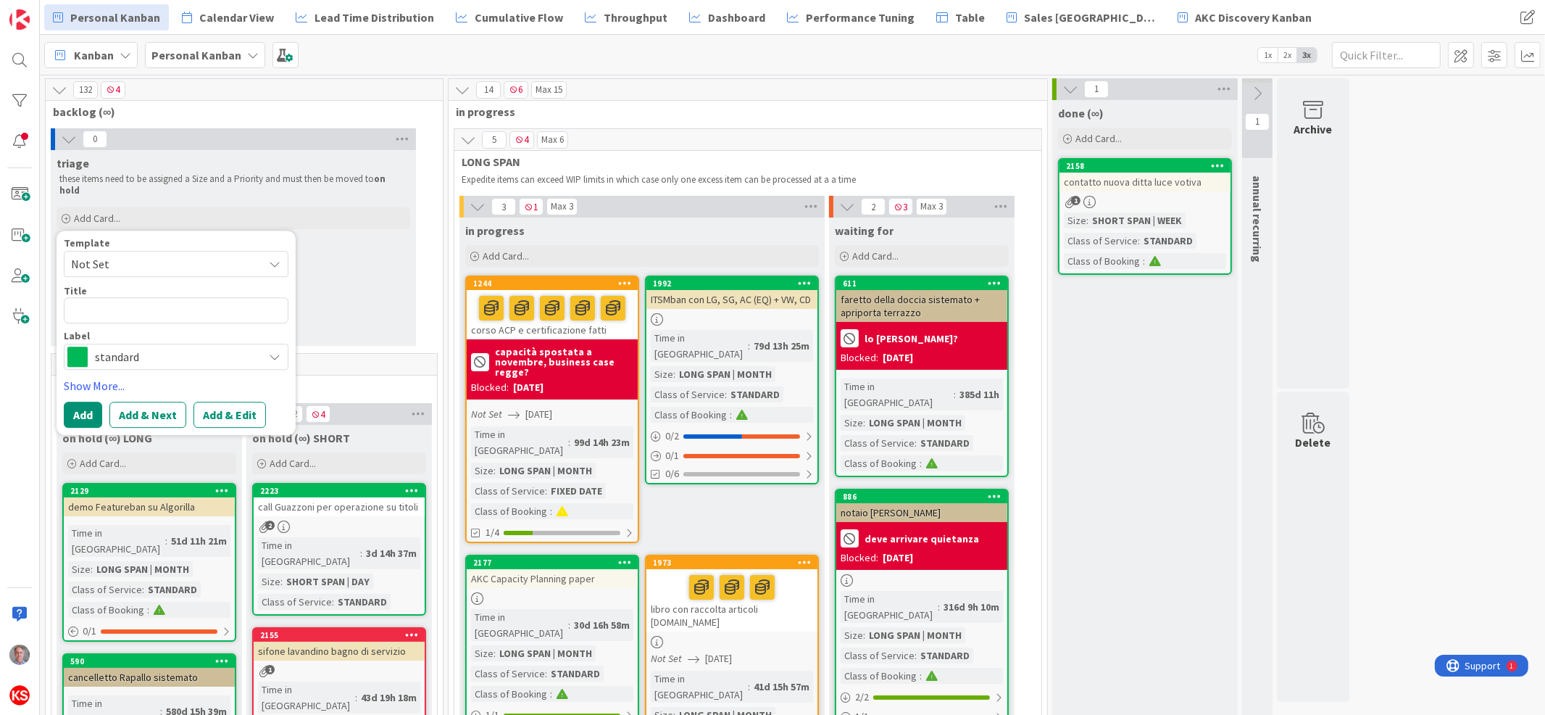
click at [187, 254] on span "Not Set" at bounding box center [161, 263] width 181 height 19
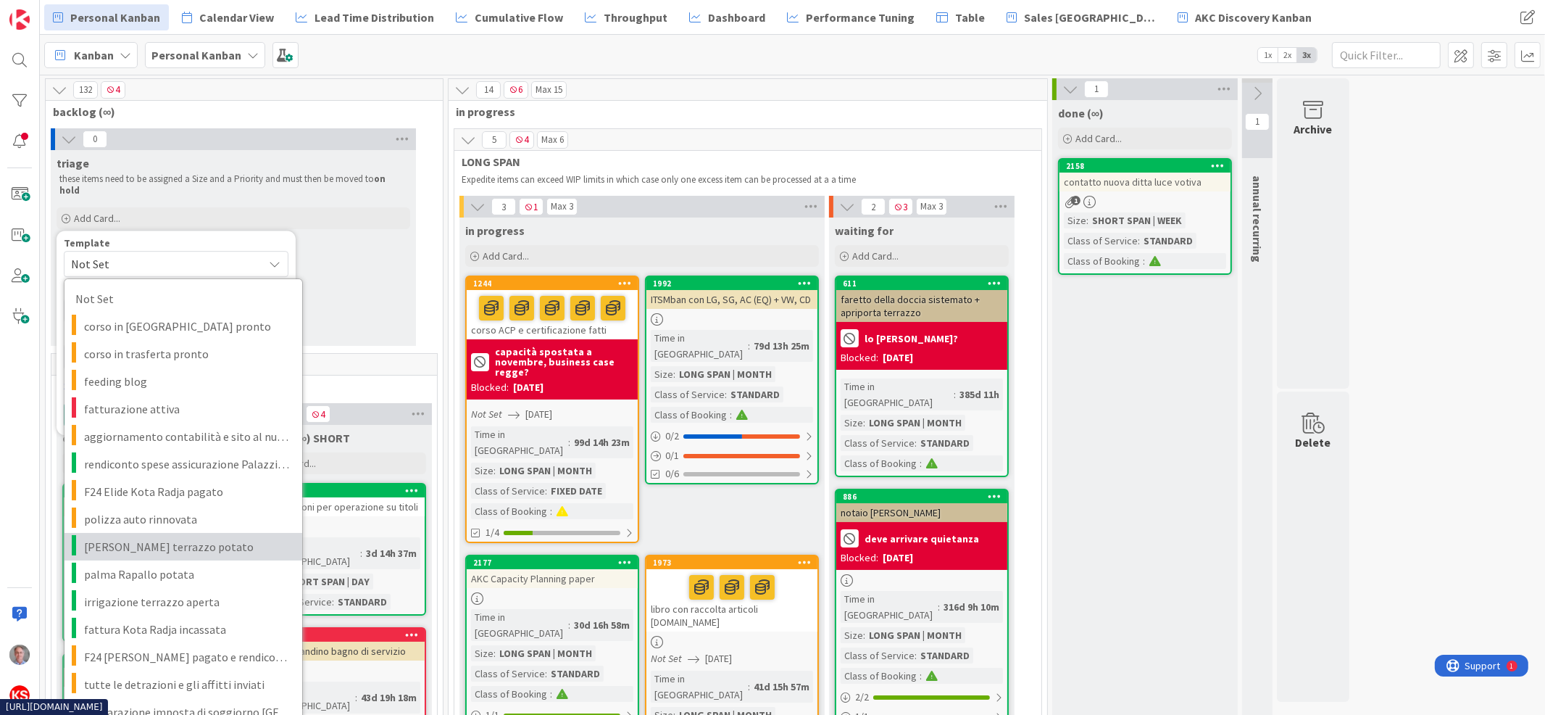
click at [155, 537] on span "[PERSON_NAME] terrazzo potato" at bounding box center [187, 546] width 207 height 19
type textarea "x"
type textarea "[PERSON_NAME] terrazzo potato"
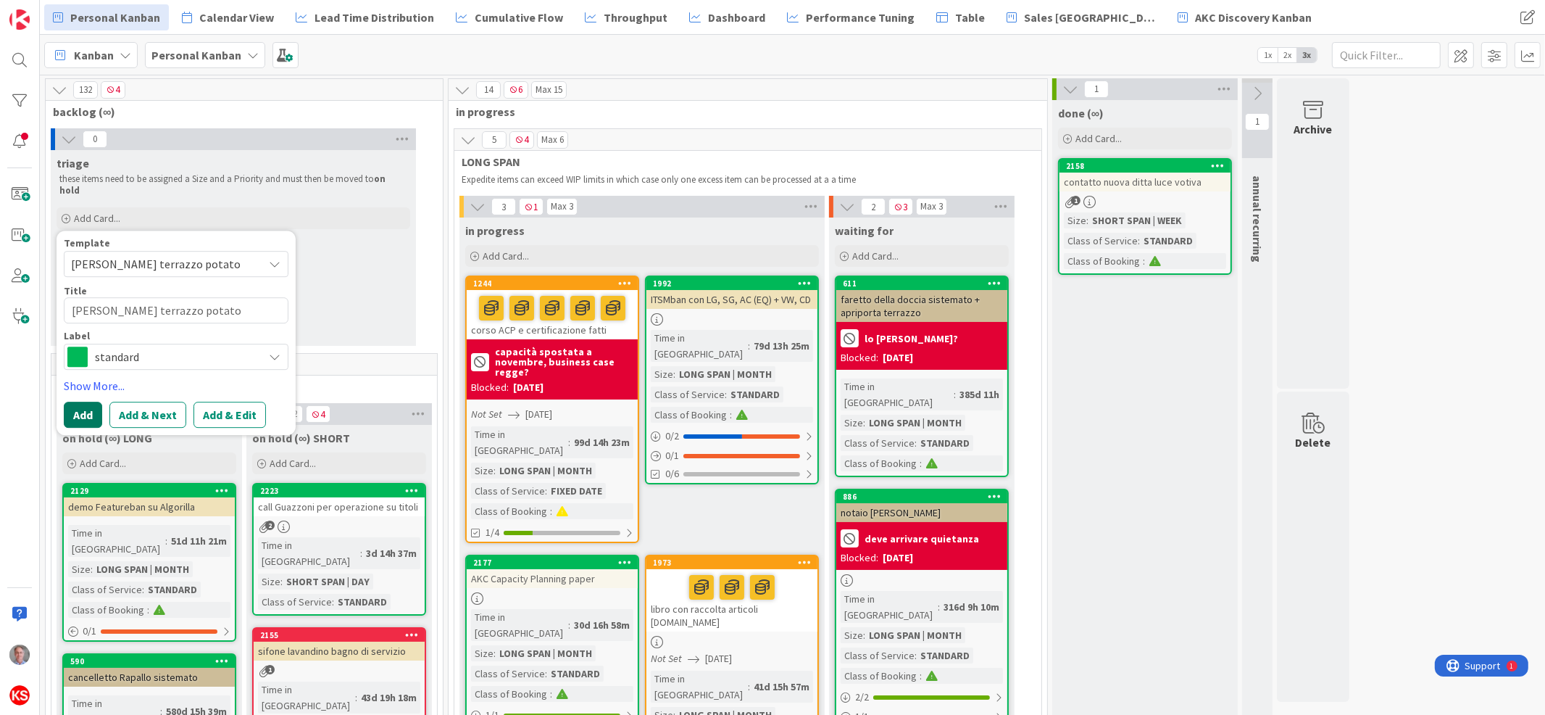
click at [82, 405] on button "Add" at bounding box center [83, 415] width 38 height 26
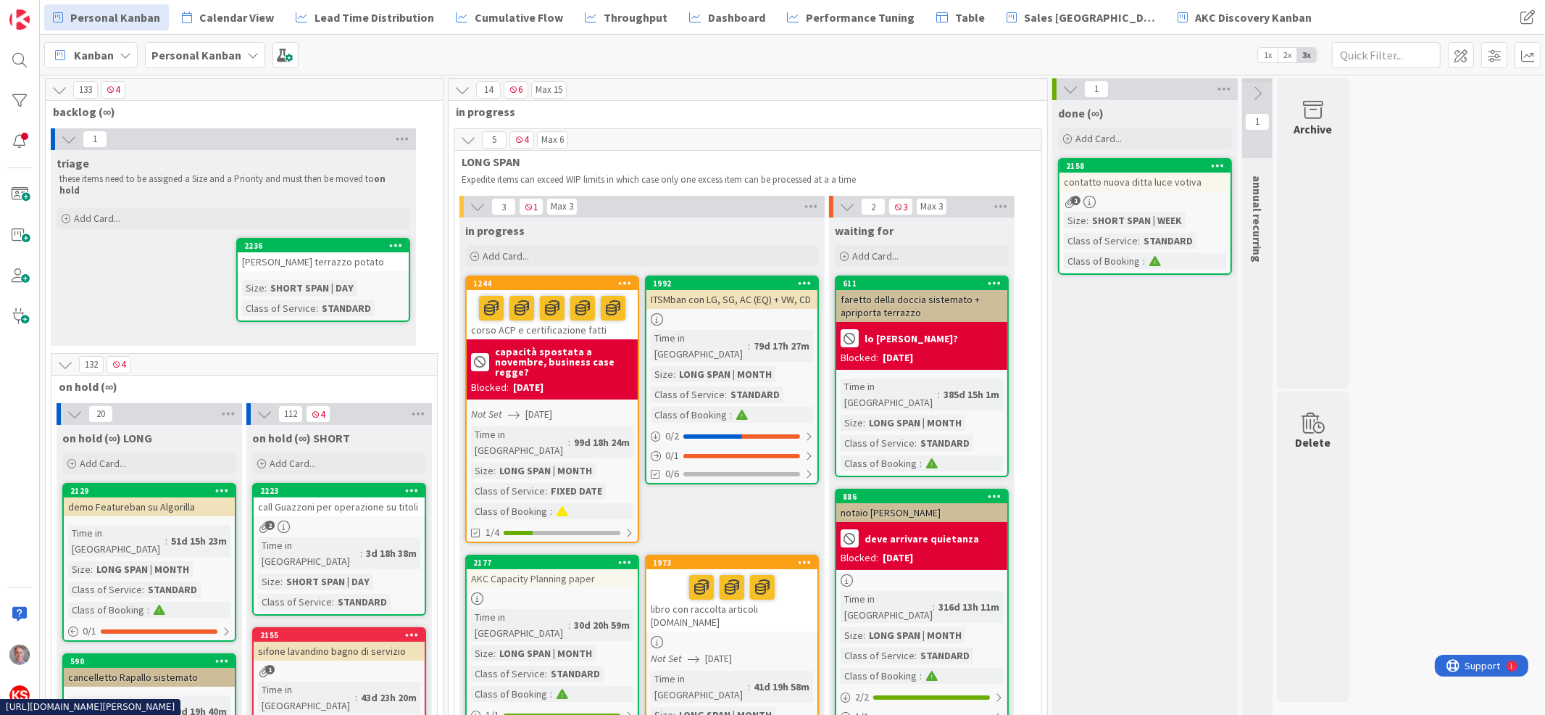
click at [399, 240] on icon at bounding box center [396, 245] width 14 height 10
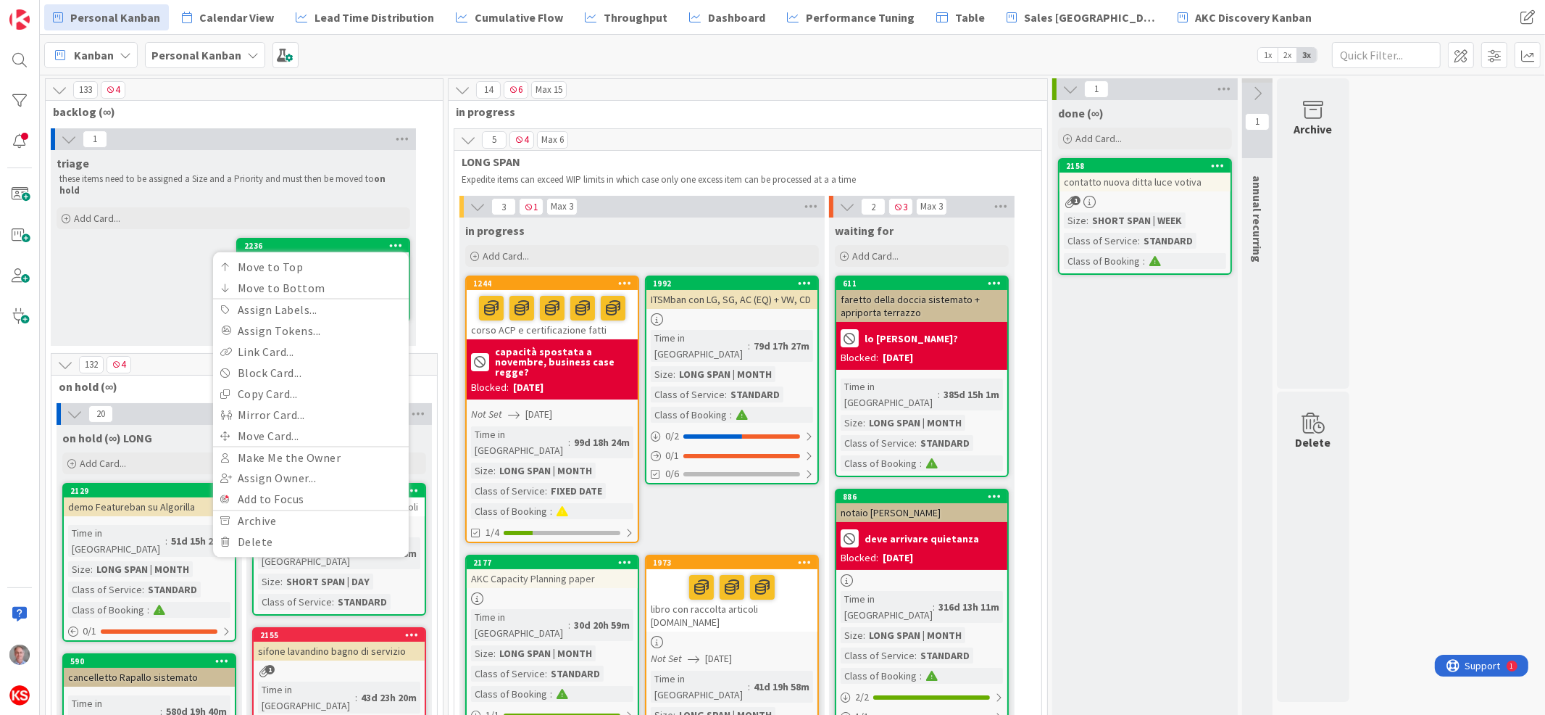
click at [136, 305] on div "triage these items need to be assigned a Size and a Priority and must then be m…" at bounding box center [233, 248] width 365 height 196
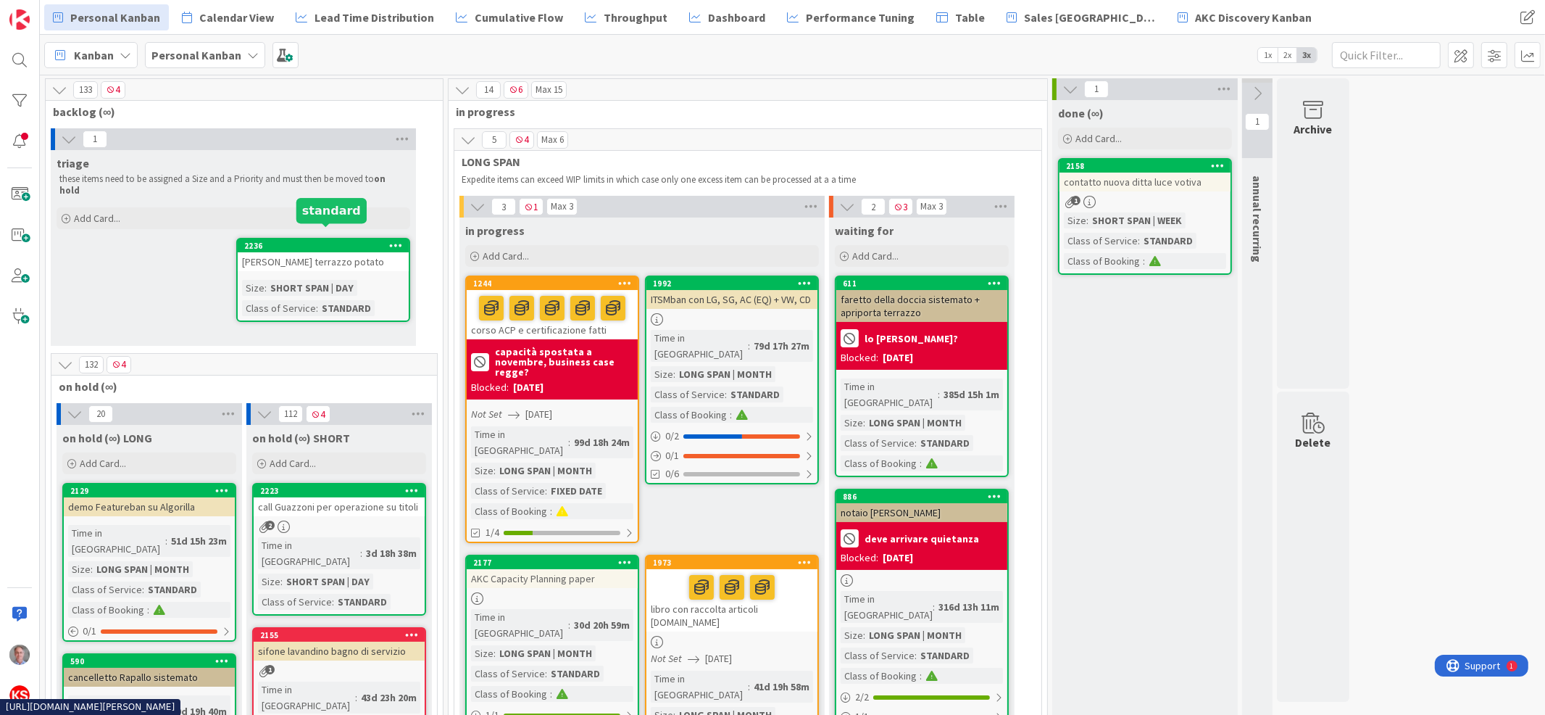
click at [330, 241] on div "2236" at bounding box center [326, 246] width 165 height 10
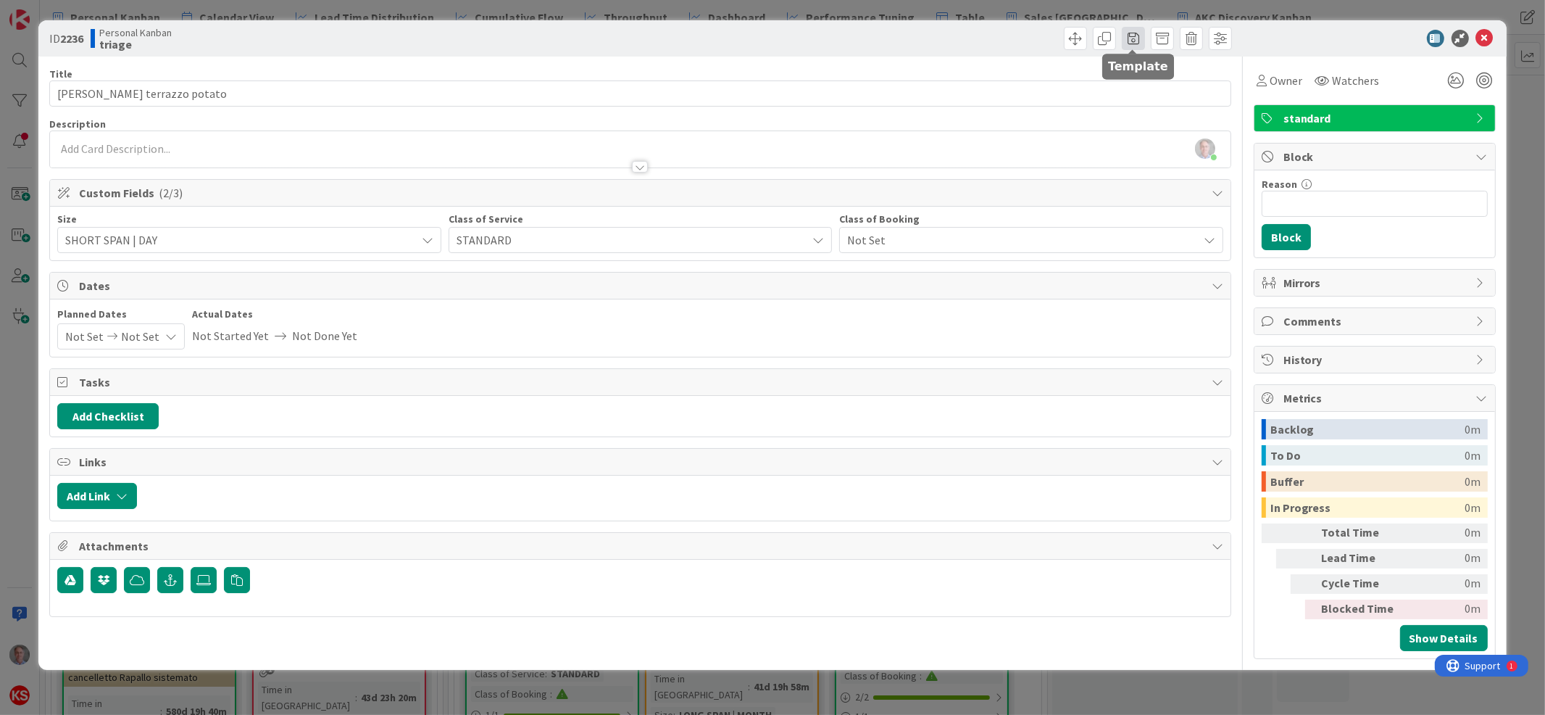
click at [1136, 38] on span at bounding box center [1133, 38] width 23 height 23
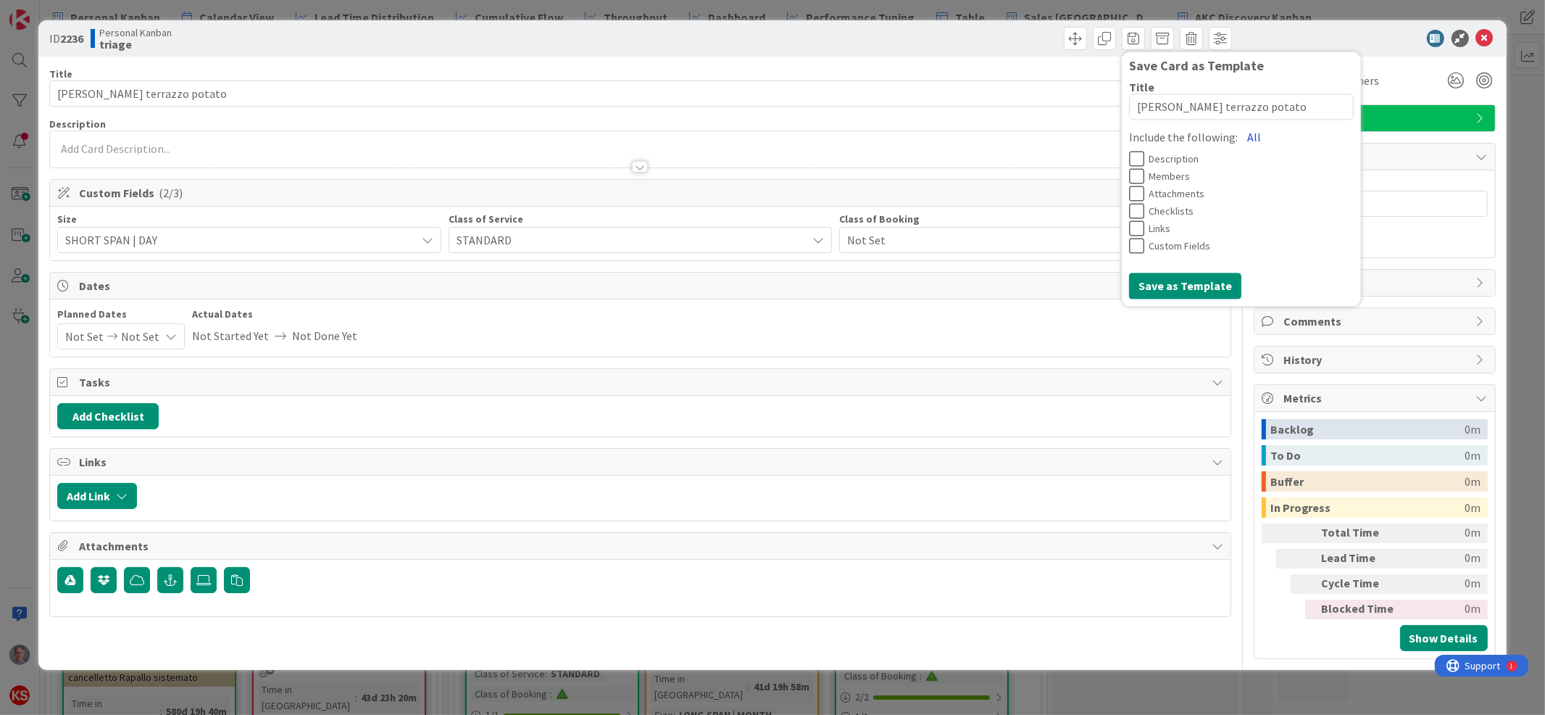
click at [1251, 136] on button "All" at bounding box center [1254, 138] width 33 height 26
click at [1195, 285] on button "Save as Template" at bounding box center [1185, 286] width 112 height 26
type textarea "x"
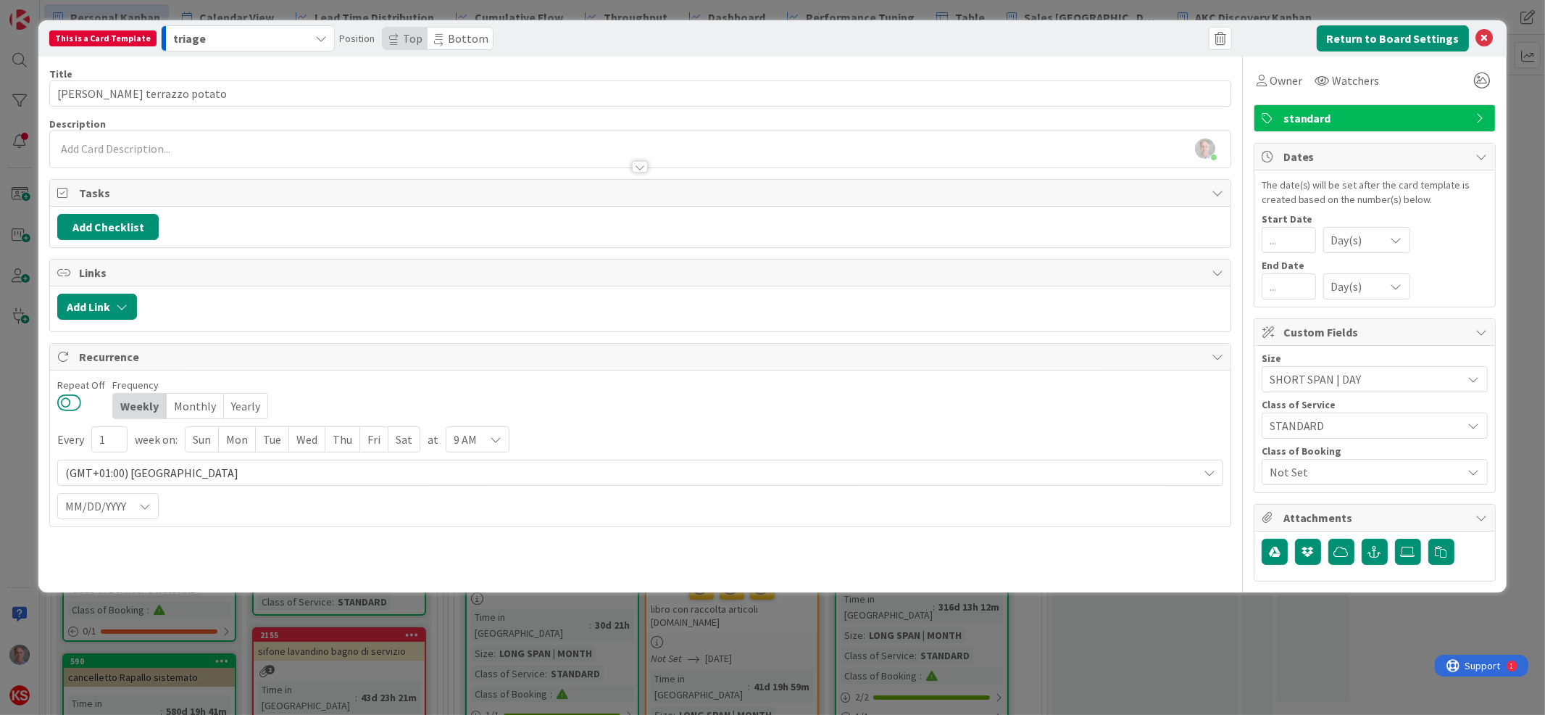
click at [74, 399] on button at bounding box center [69, 402] width 24 height 19
click at [242, 405] on div "Yearly" at bounding box center [244, 406] width 43 height 25
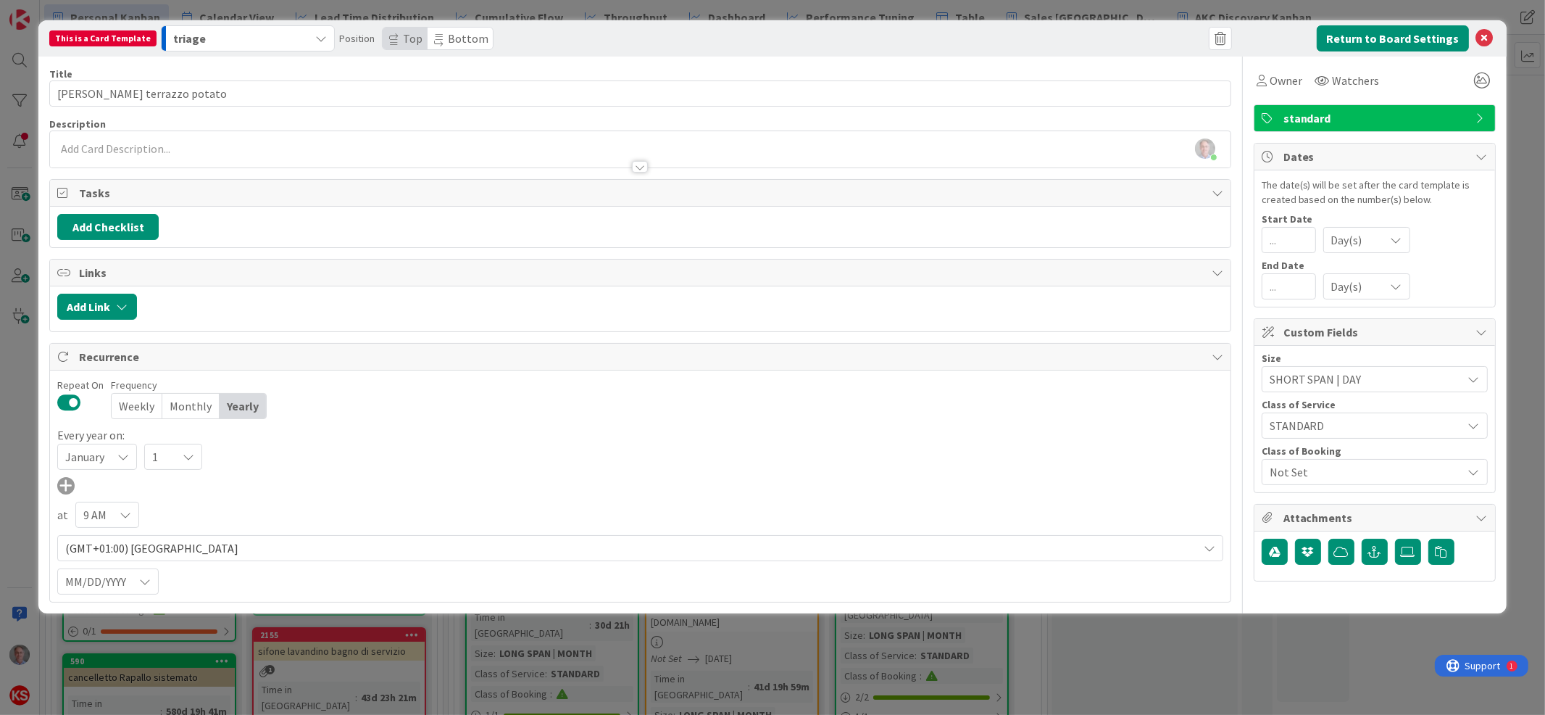
click at [128, 457] on icon at bounding box center [123, 457] width 12 height 12
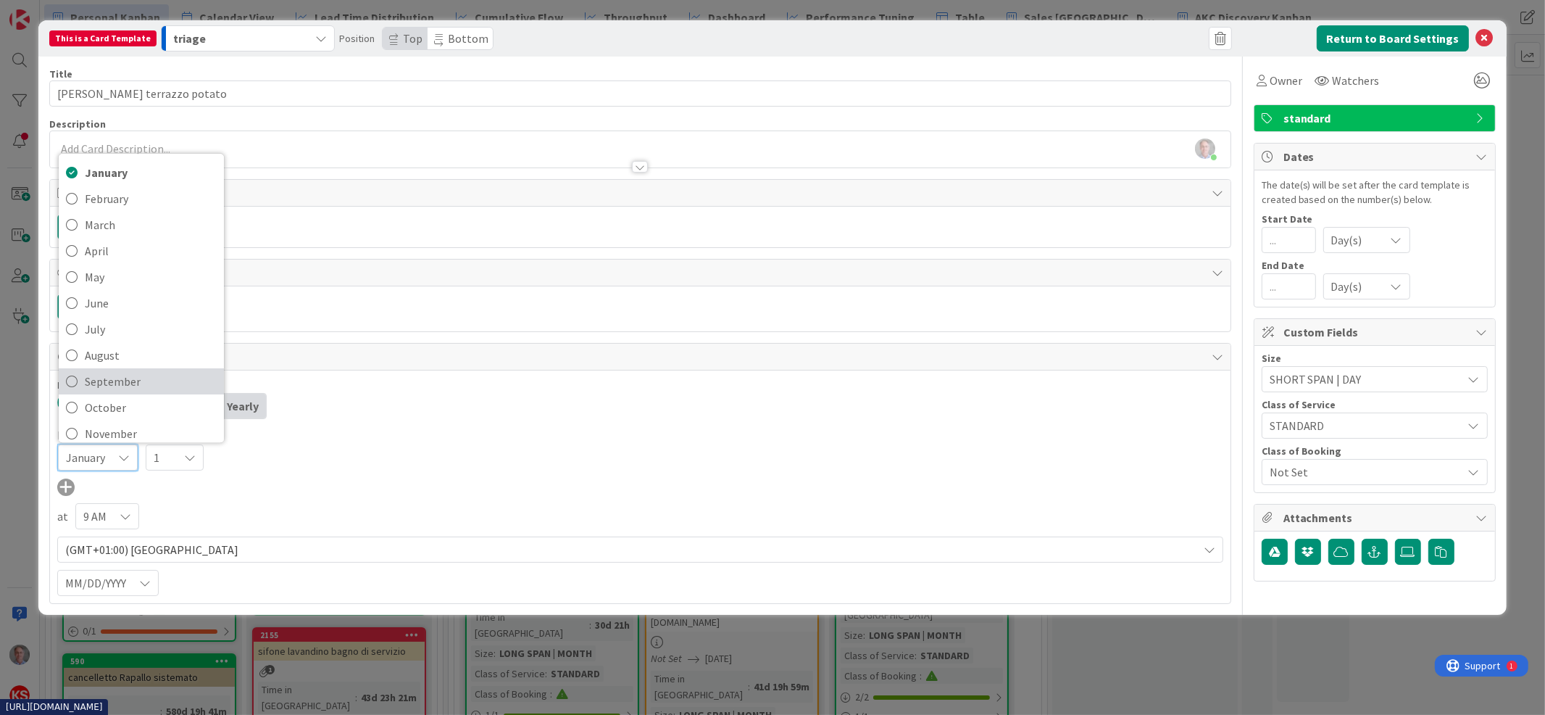
click at [143, 386] on span "September" at bounding box center [151, 381] width 132 height 22
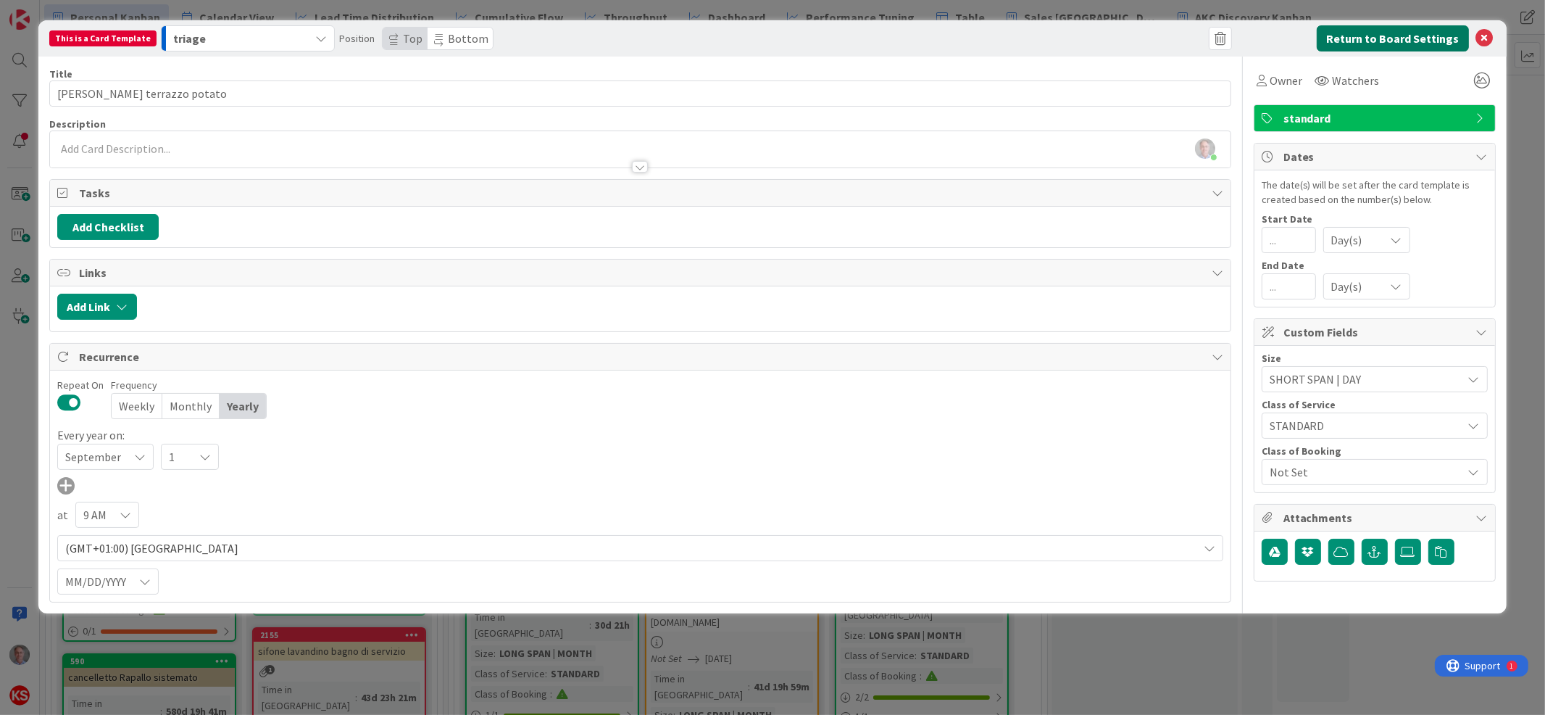
click at [1395, 38] on button "Return to Board Settings" at bounding box center [1393, 38] width 152 height 26
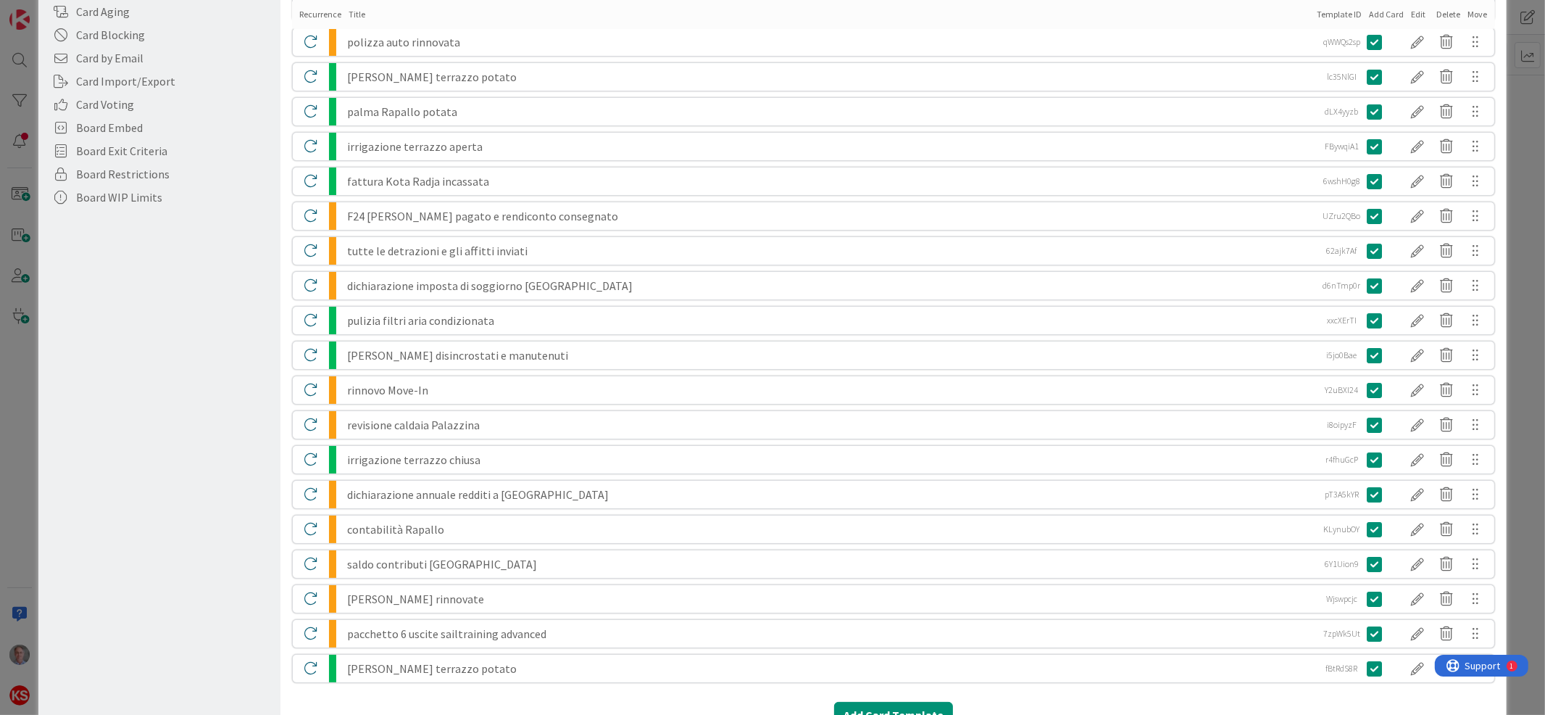
scroll to position [431, 0]
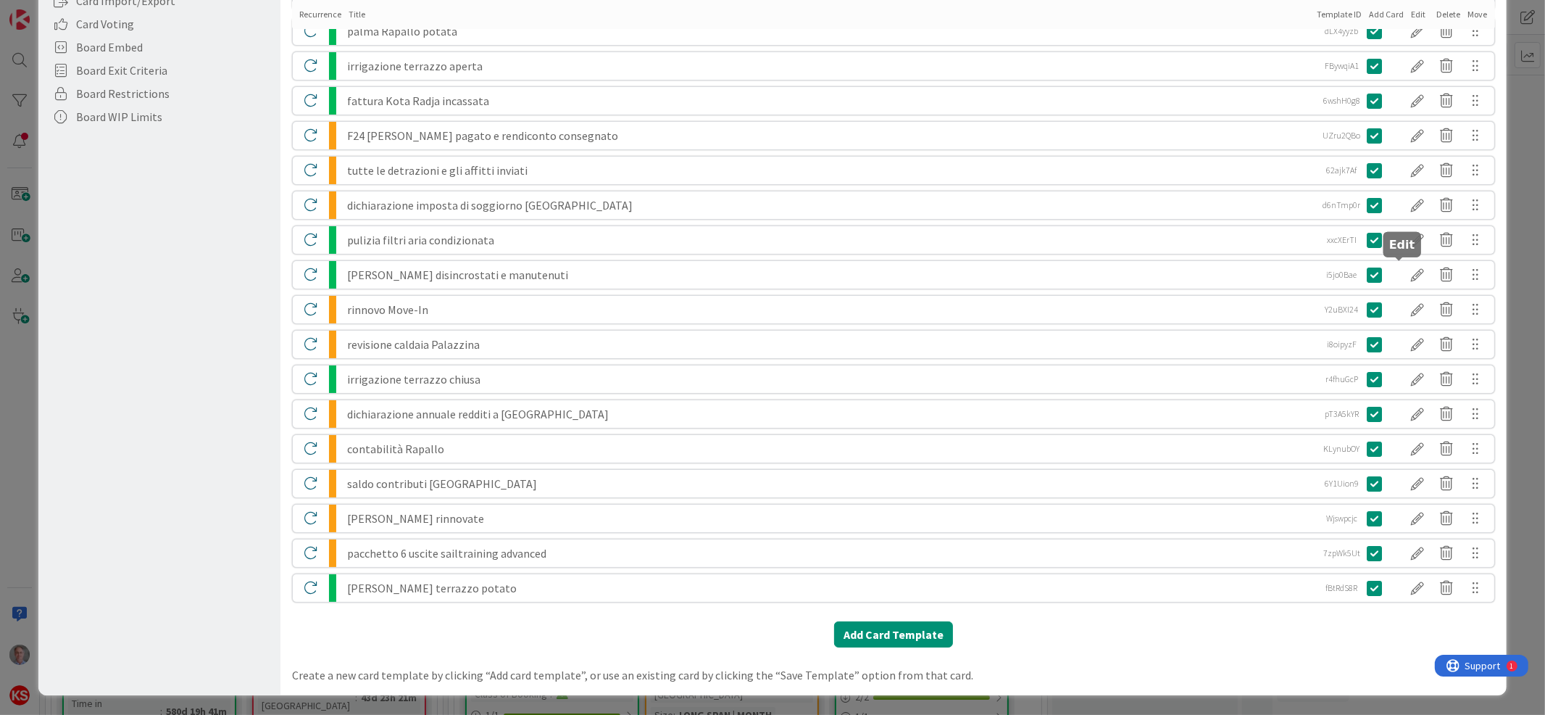
click at [1404, 276] on div at bounding box center [1418, 274] width 29 height 25
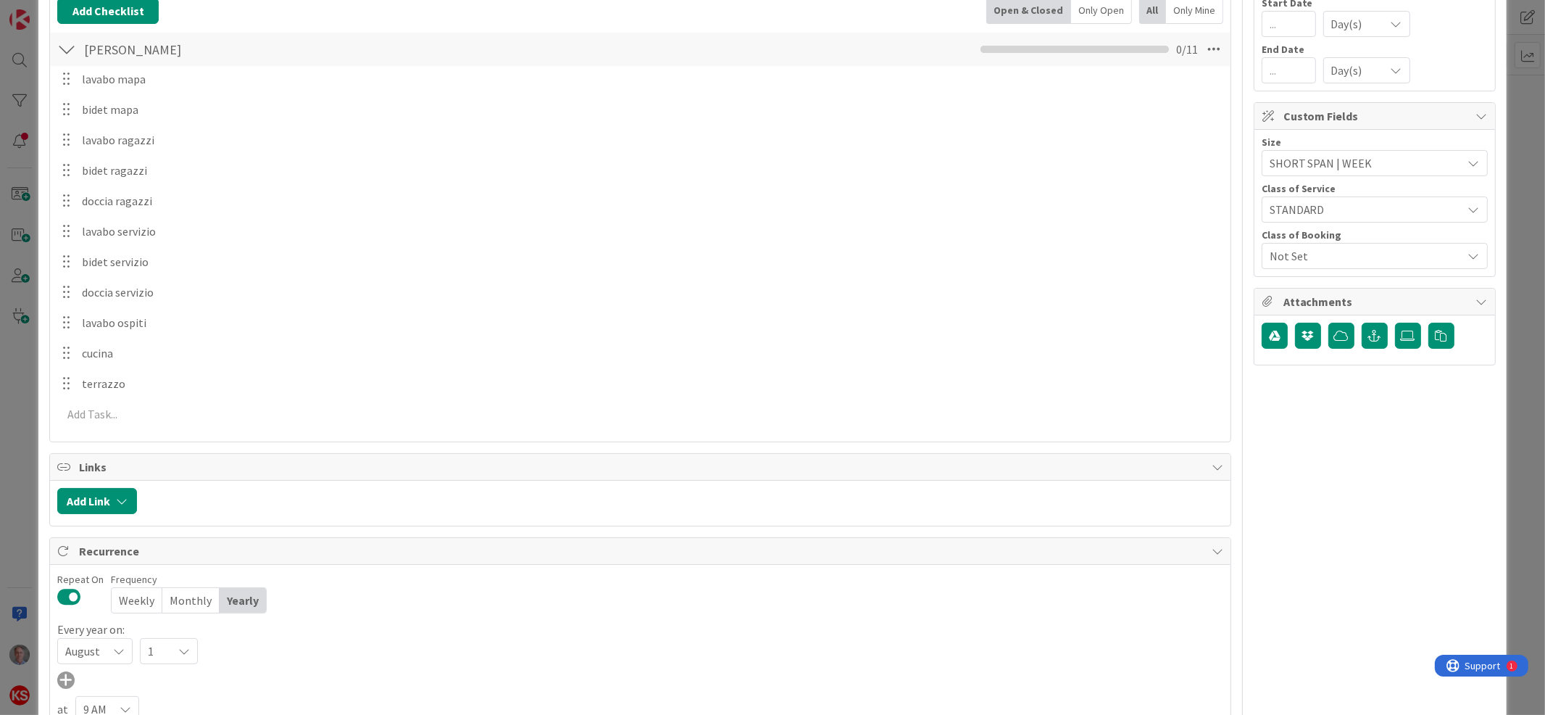
scroll to position [0, 0]
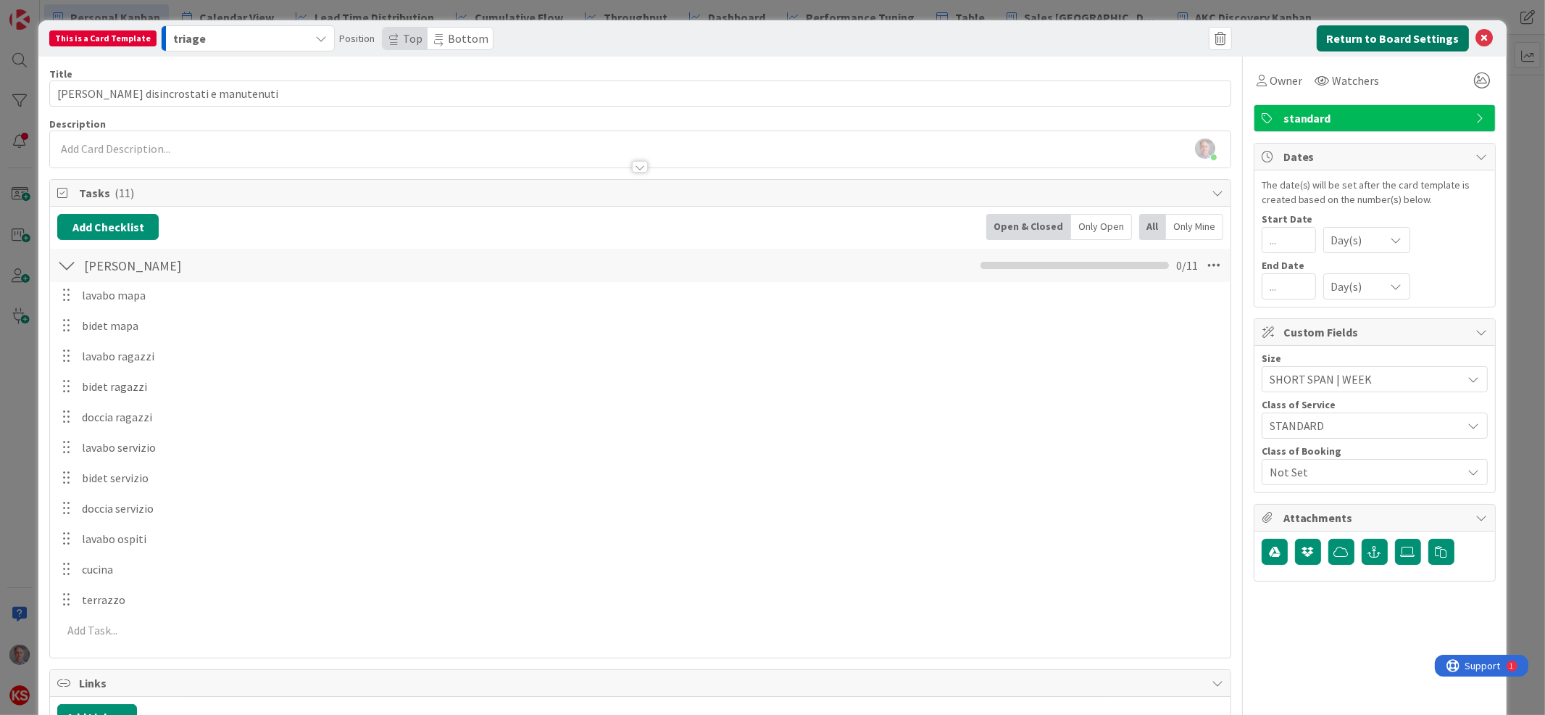
click at [1386, 43] on button "Return to Board Settings" at bounding box center [1393, 38] width 152 height 26
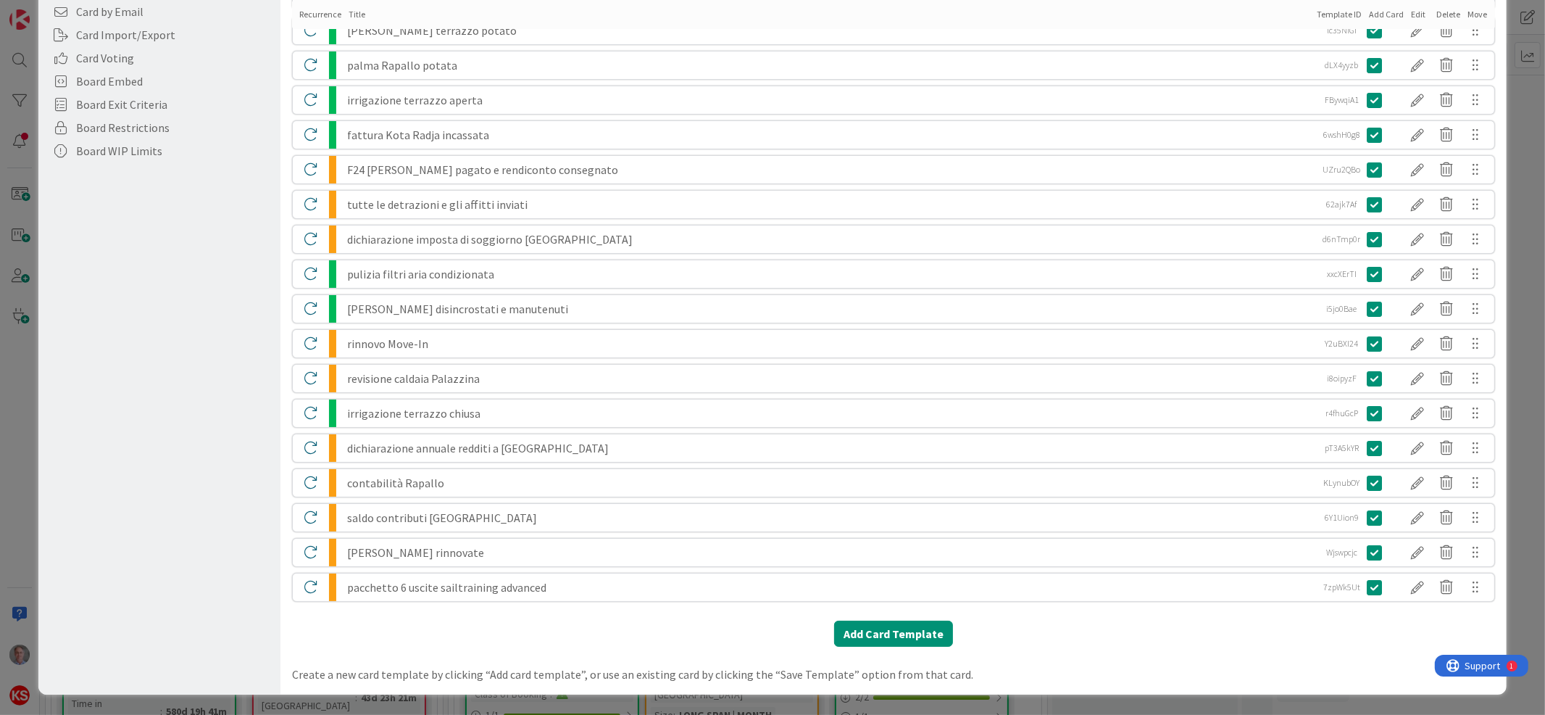
scroll to position [431, 0]
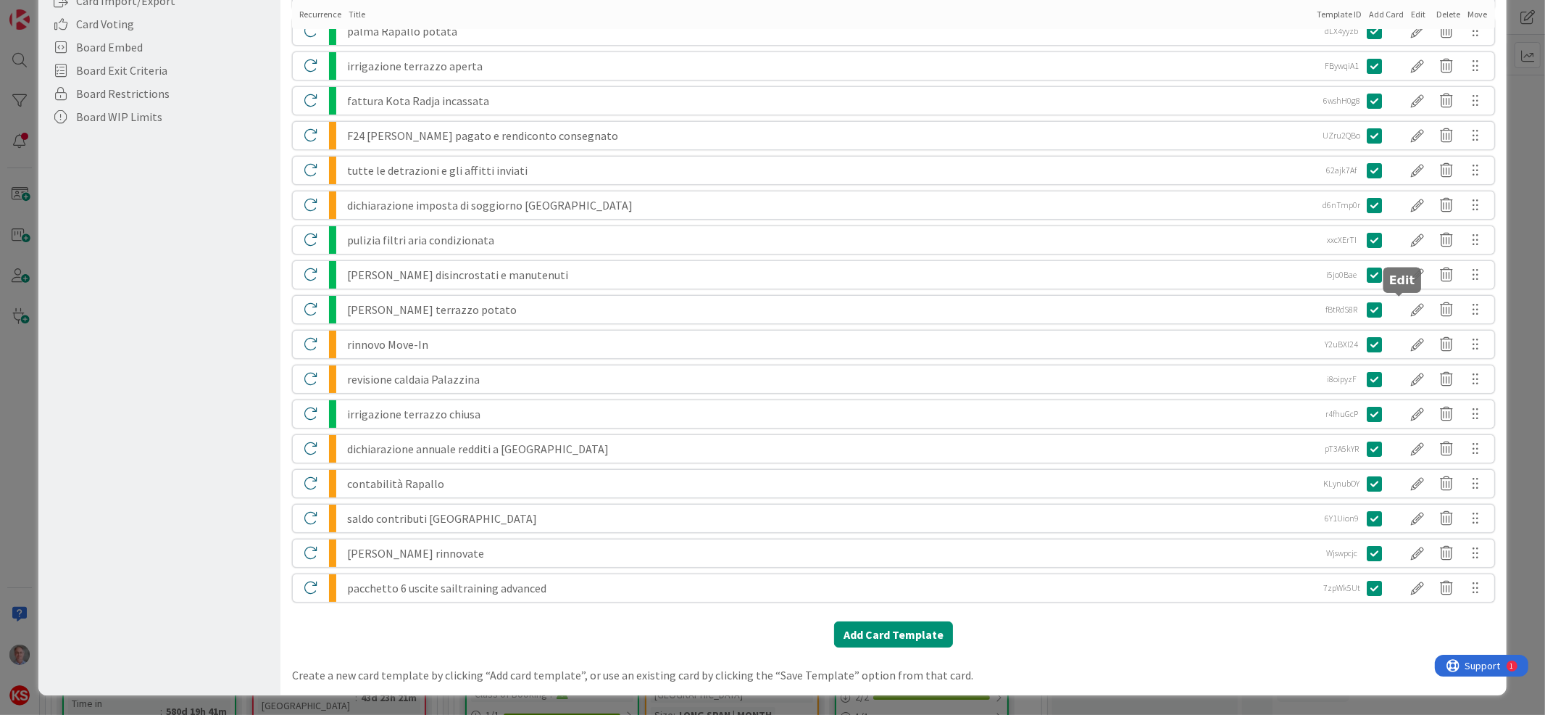
click at [1404, 309] on div at bounding box center [1418, 309] width 29 height 25
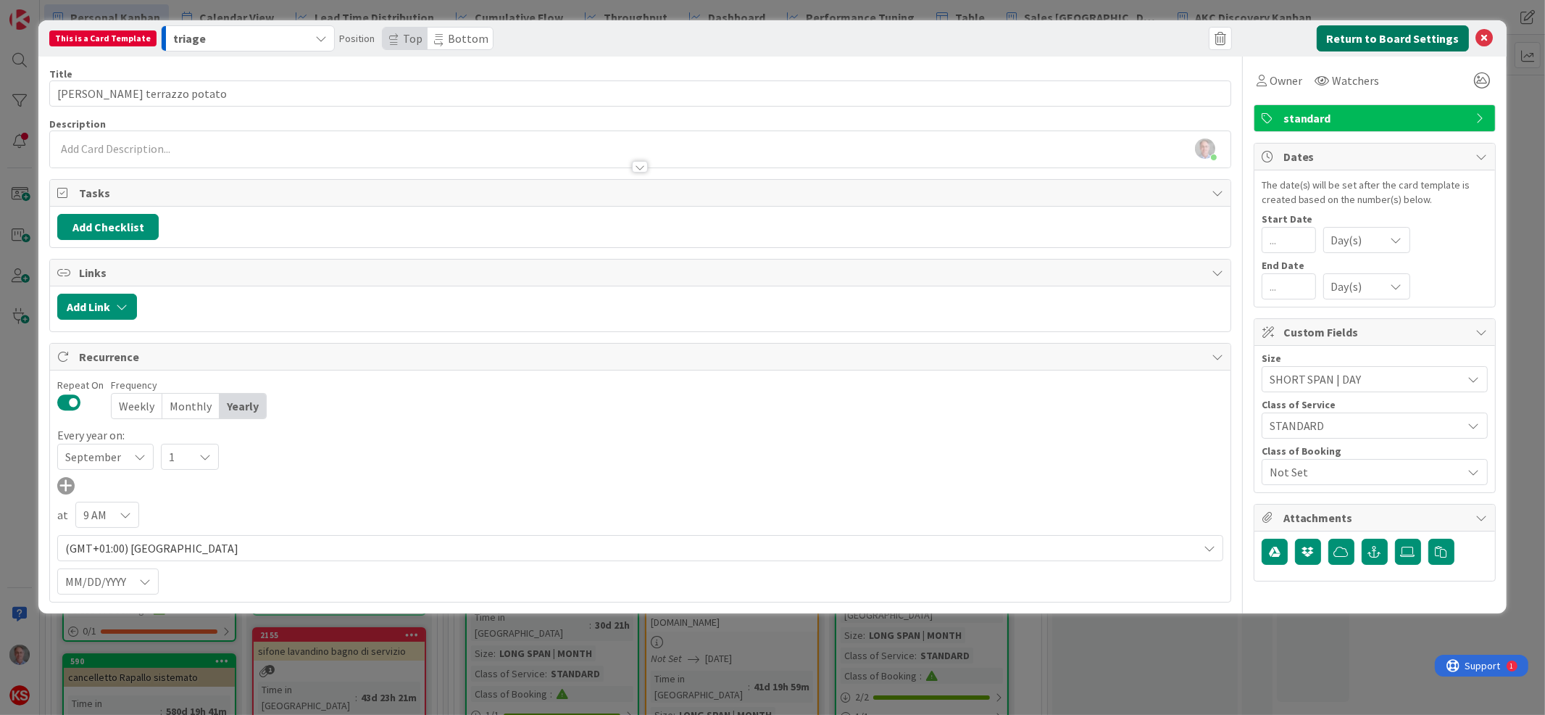
click at [1409, 41] on button "Return to Board Settings" at bounding box center [1393, 38] width 152 height 26
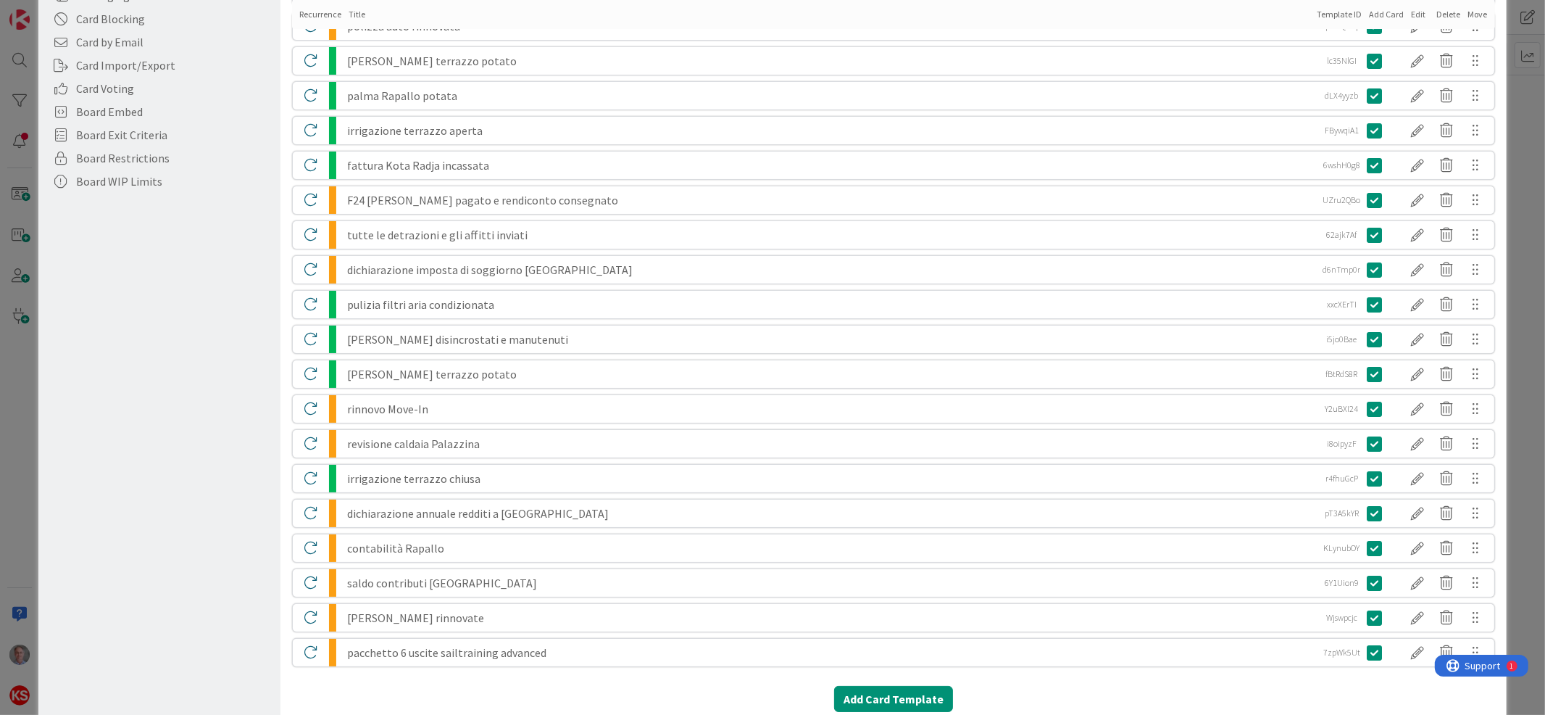
scroll to position [372, 0]
